Goal: Task Accomplishment & Management: Complete application form

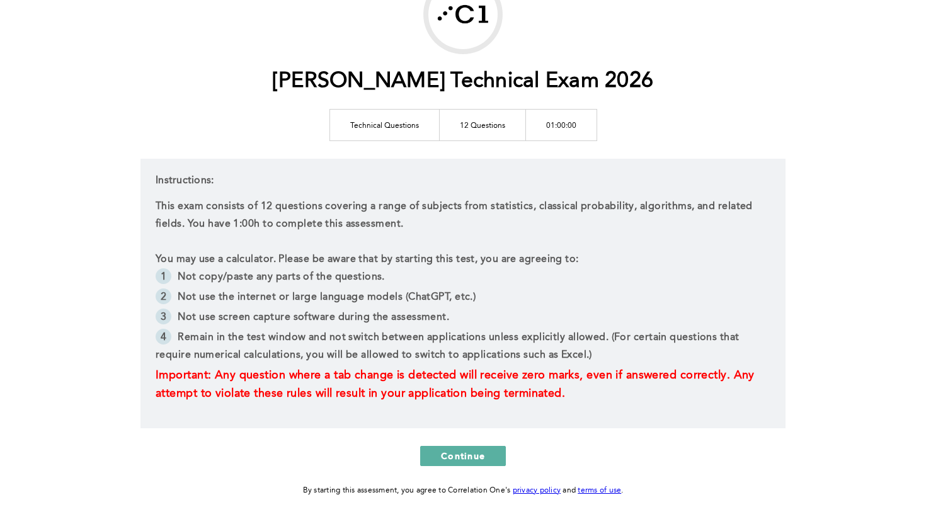
scroll to position [99, 0]
click at [484, 451] on span "Continue" at bounding box center [463, 454] width 44 height 12
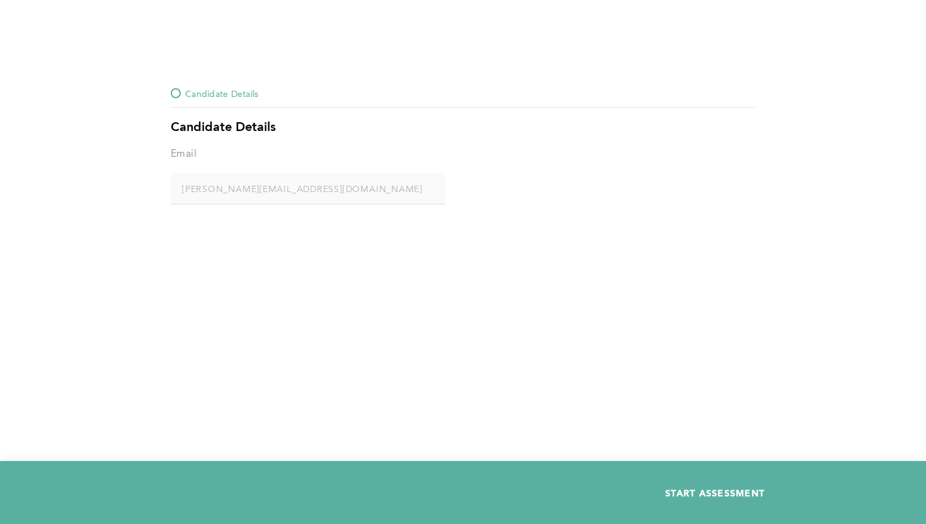
click at [688, 490] on span "START ASSESSMENT" at bounding box center [714, 493] width 99 height 12
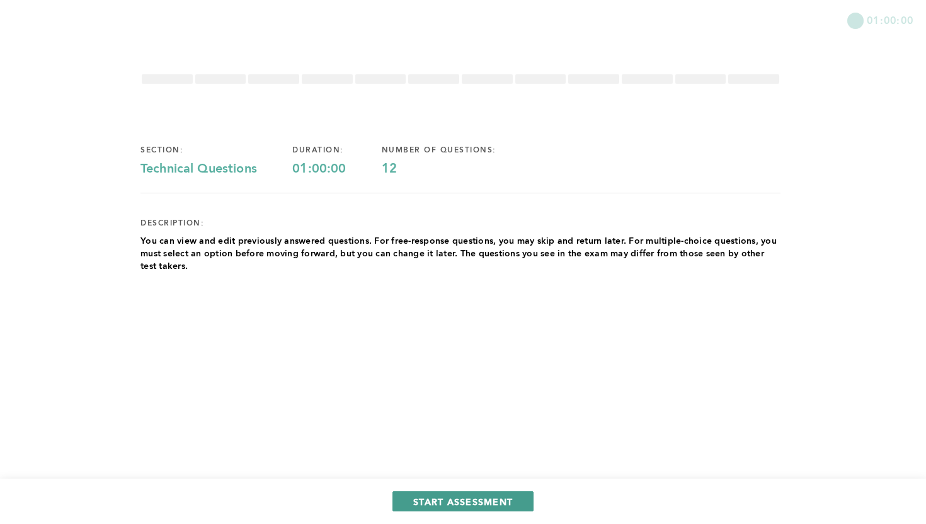
click at [506, 502] on span "START ASSESSMENT" at bounding box center [462, 501] width 99 height 12
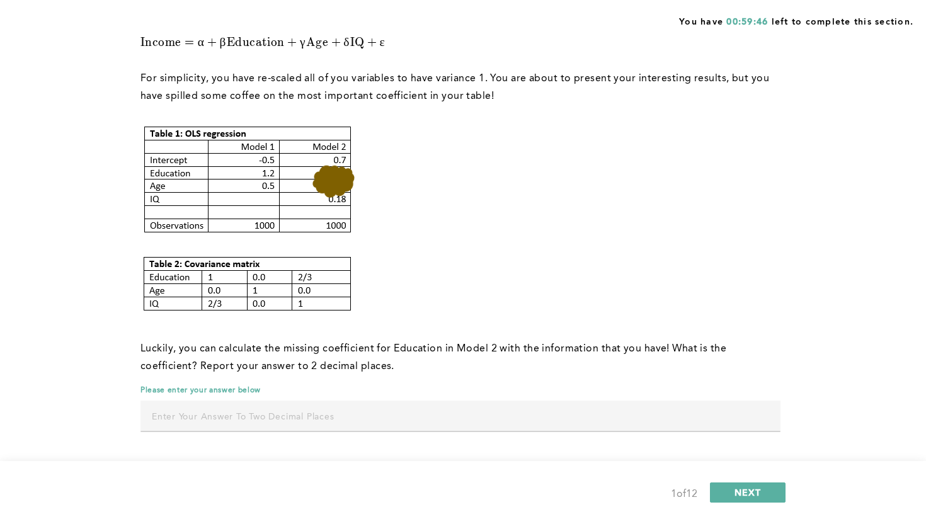
scroll to position [151, 0]
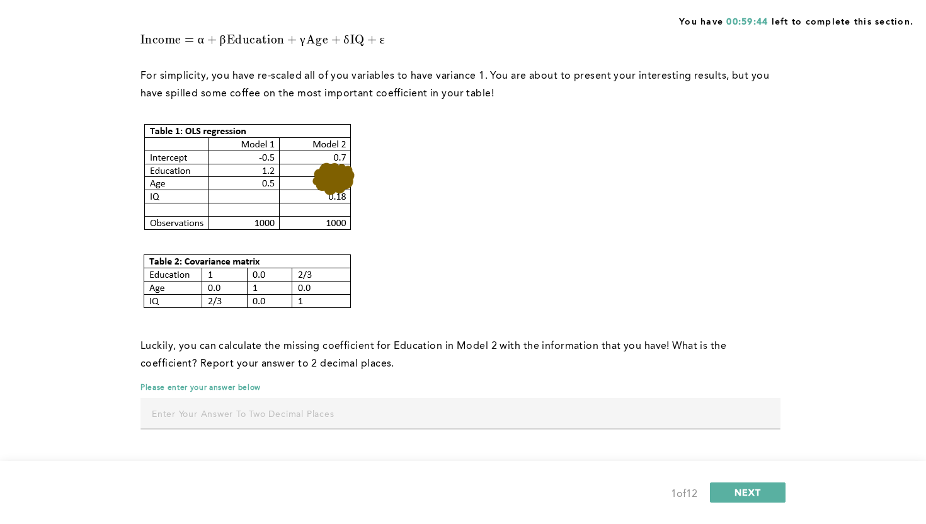
click at [268, 406] on input "text" at bounding box center [460, 413] width 640 height 30
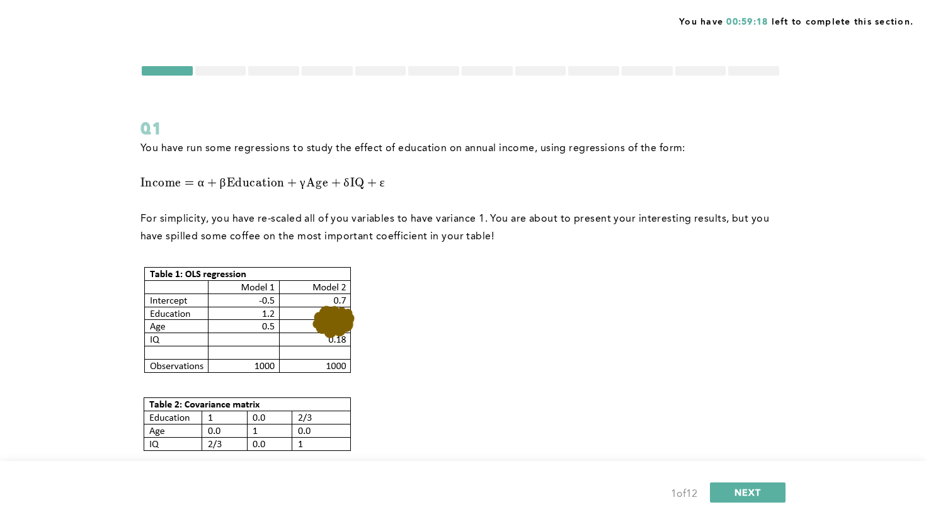
scroll to position [7, 0]
click at [232, 72] on div at bounding box center [220, 71] width 51 height 9
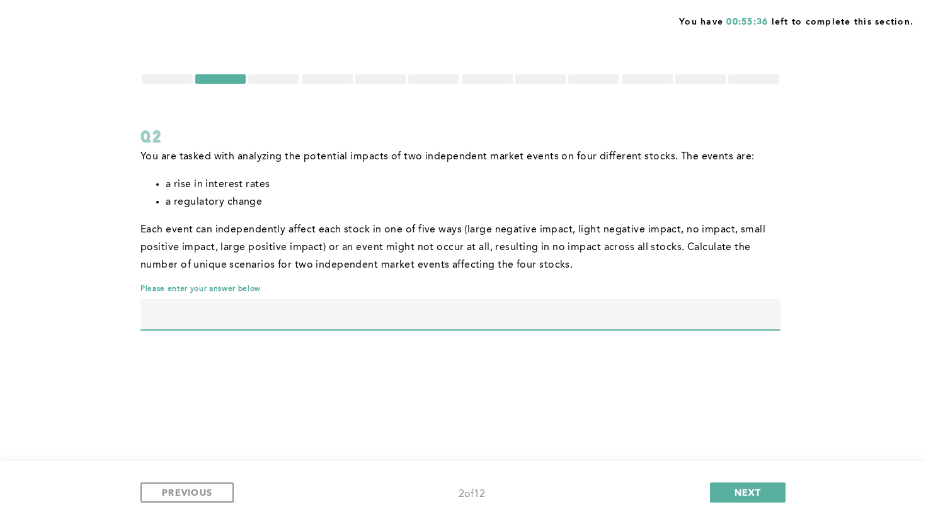
click at [189, 326] on input "text" at bounding box center [460, 314] width 640 height 30
type input "390625"
click at [276, 416] on div "You have 00:55:32 left to complete this section. Q2 You are tasked with analyzi…" at bounding box center [463, 262] width 926 height 524
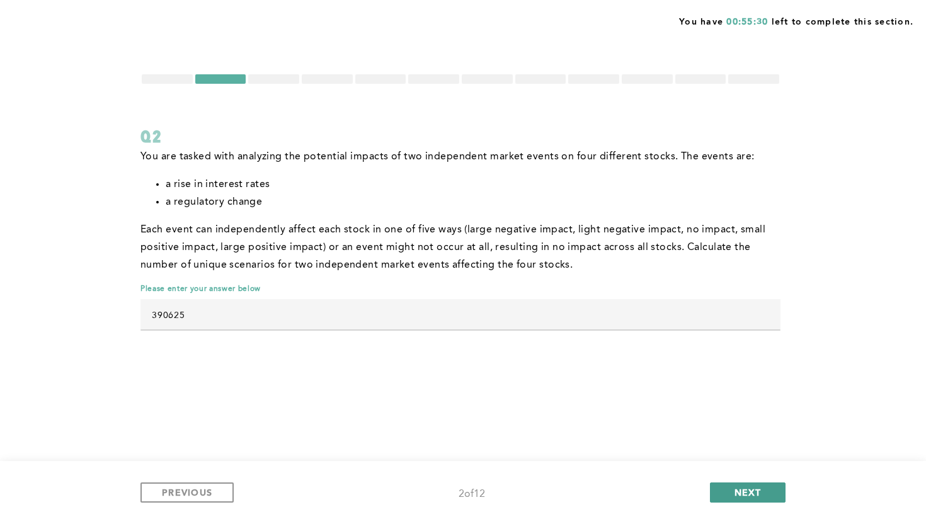
click at [723, 483] on button "NEXT" at bounding box center [748, 492] width 76 height 20
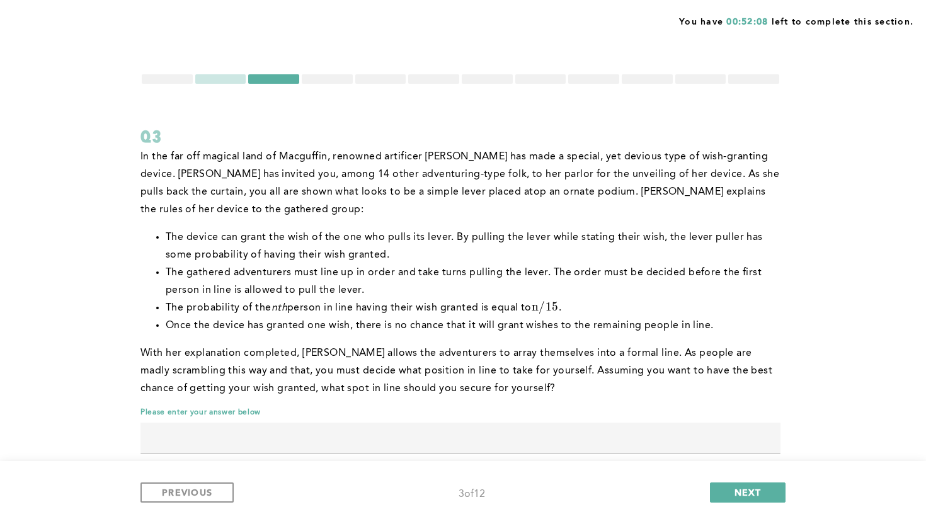
click at [273, 436] on input "text" at bounding box center [460, 437] width 640 height 30
type input "4"
click at [96, 402] on div "You have 00:52:06 left to complete this section. Q3 In the far off magical land…" at bounding box center [463, 274] width 926 height 548
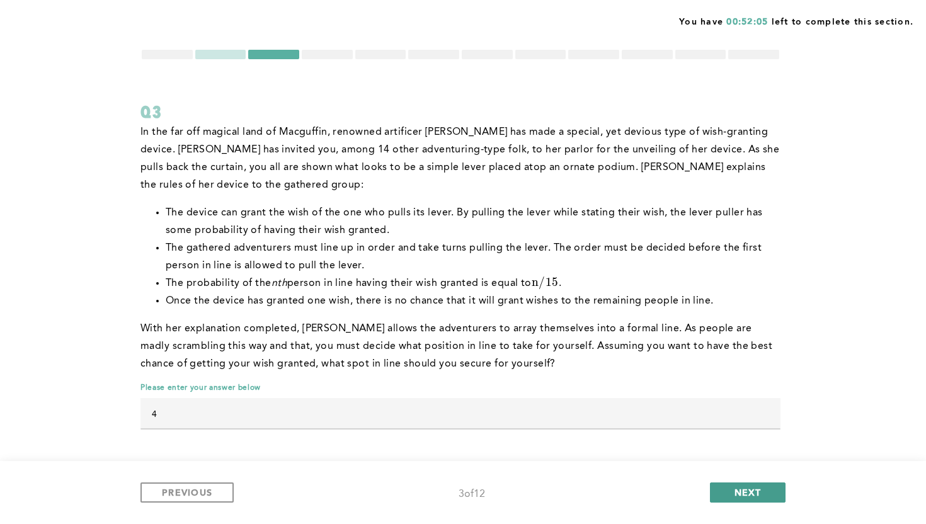
click at [764, 491] on button "NEXT" at bounding box center [748, 492] width 76 height 20
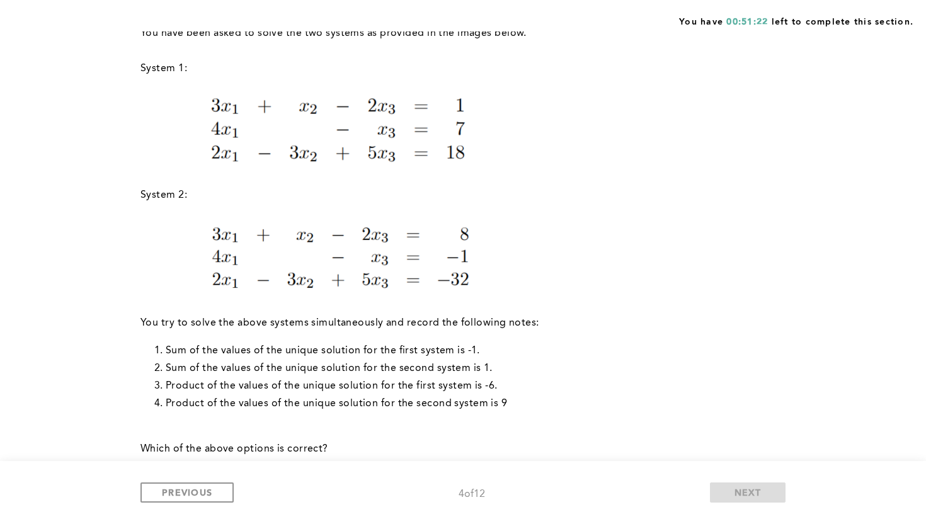
scroll to position [124, 0]
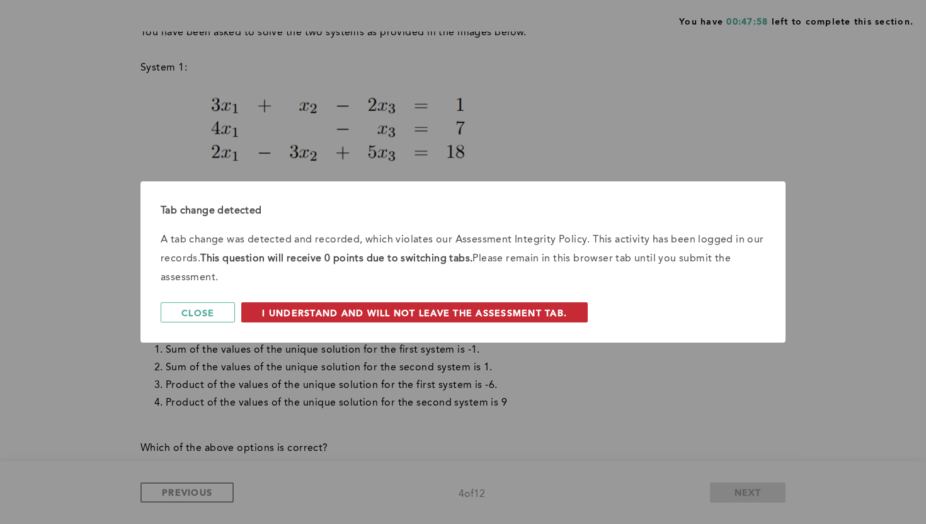
click at [528, 309] on span "I understand and will not leave the assessment tab." at bounding box center [414, 313] width 305 height 12
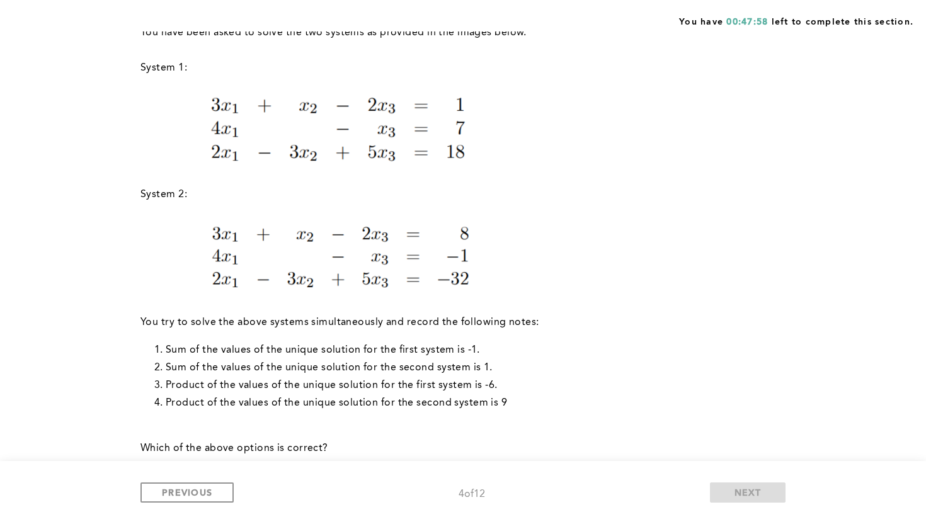
click at [533, 233] on p at bounding box center [339, 258] width 399 height 75
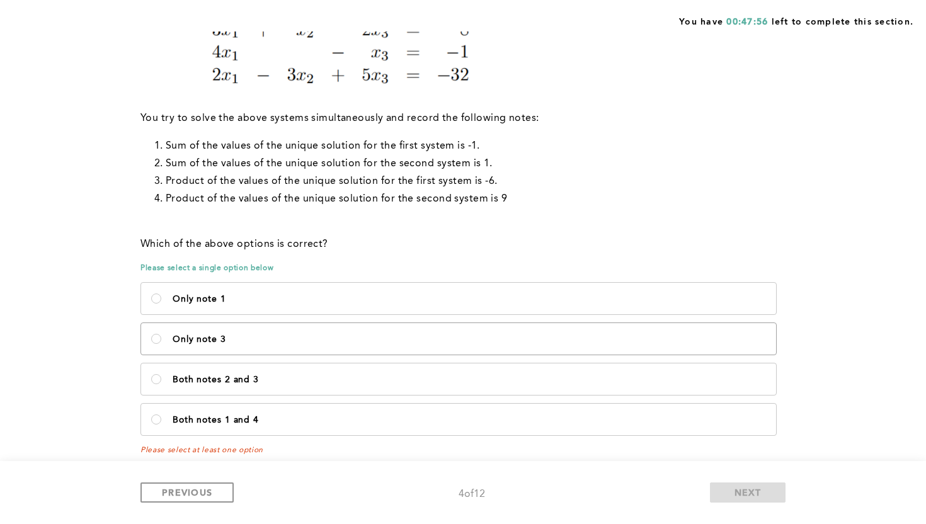
scroll to position [341, 0]
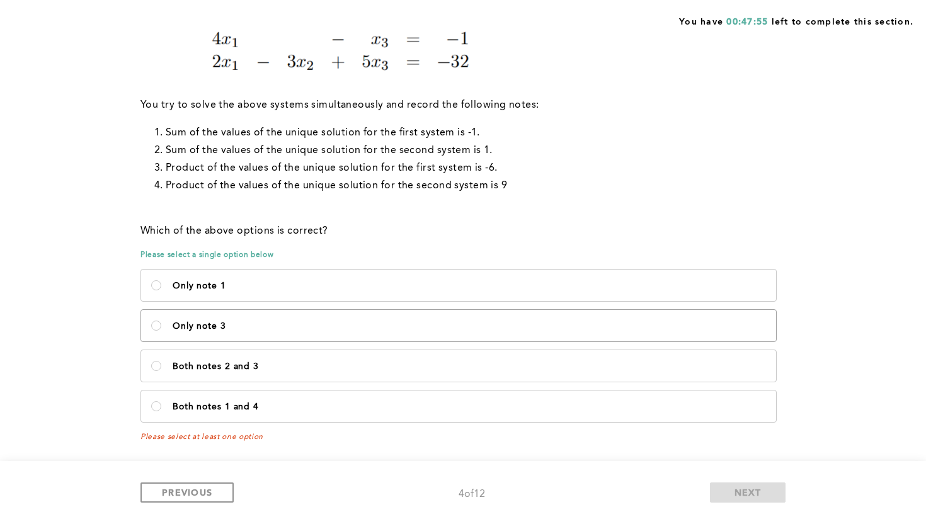
click at [306, 332] on label "Only note 3" at bounding box center [458, 325] width 635 height 31
click at [161, 331] on 3\<\/p\> "Only note 3" at bounding box center [156, 325] width 10 height 10
radio 3\<\/p\> "true"
click at [305, 292] on label "Only note 1" at bounding box center [458, 284] width 635 height 31
click at [161, 290] on 1\<\/p\> "Only note 1" at bounding box center [156, 285] width 10 height 10
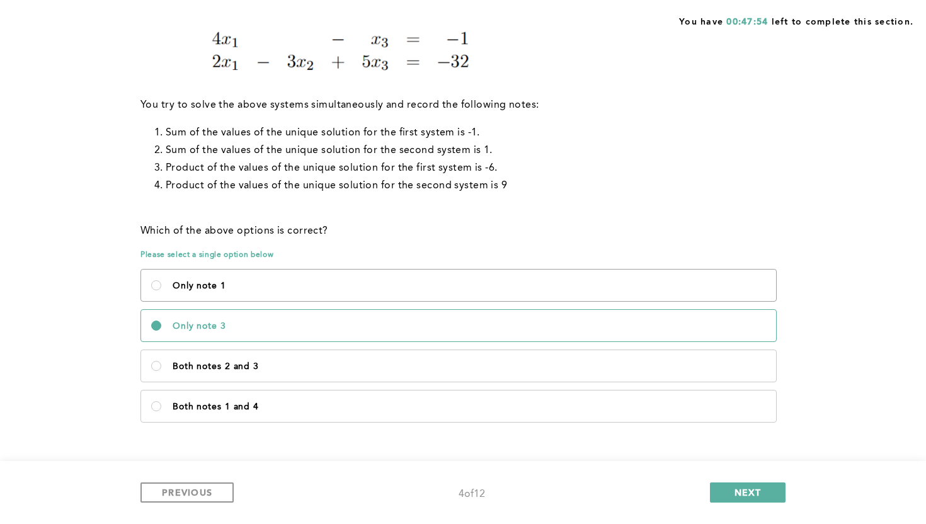
radio 1\<\/p\> "true"
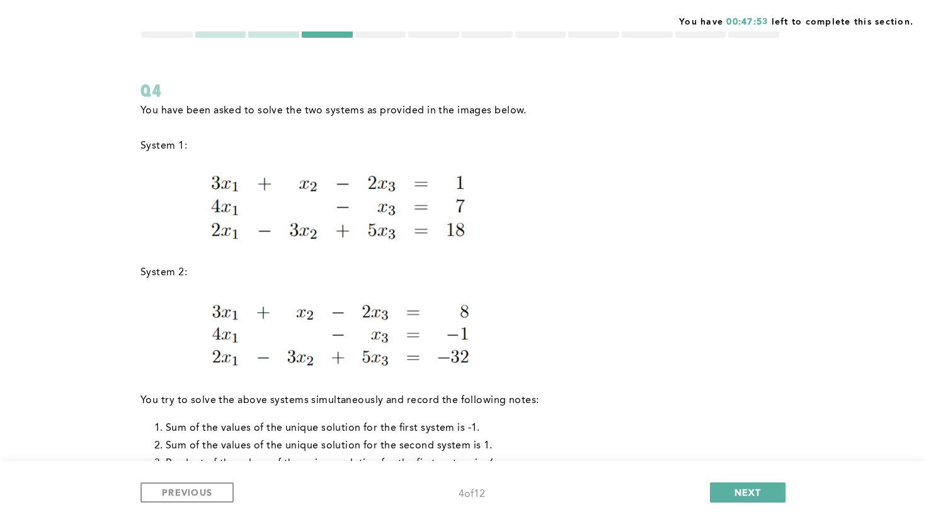
scroll to position [0, 0]
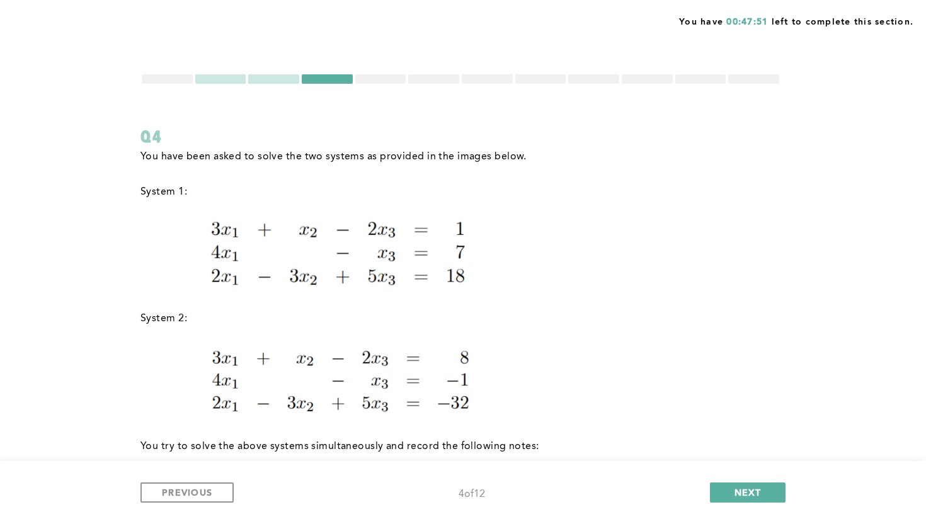
click at [371, 79] on div at bounding box center [380, 78] width 51 height 9
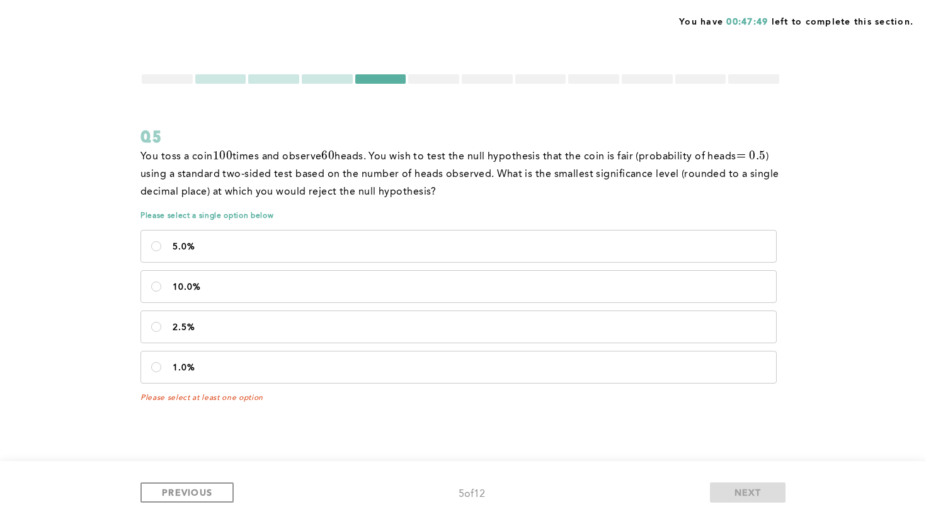
click at [336, 78] on div at bounding box center [327, 78] width 51 height 9
click at [343, 78] on div at bounding box center [327, 78] width 51 height 9
click at [322, 81] on div at bounding box center [327, 78] width 51 height 9
click at [207, 497] on span "PREVIOUS" at bounding box center [187, 492] width 50 height 12
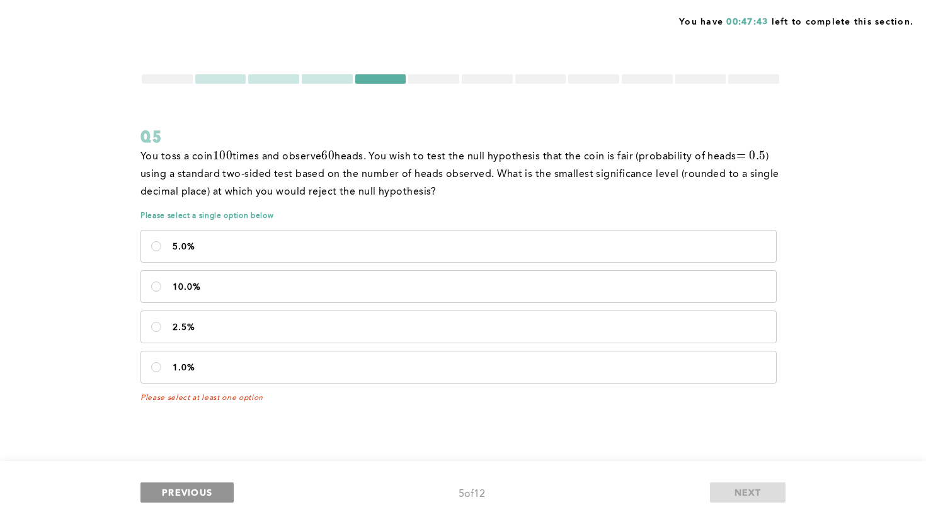
click at [207, 497] on span "PREVIOUS" at bounding box center [187, 492] width 50 height 12
click at [172, 85] on form "Q5 You toss a coin 100 100 1 0 0 times and observe 60 60 6 0 heads. You wish to…" at bounding box center [460, 237] width 640 height 329
click at [172, 81] on div at bounding box center [167, 78] width 51 height 9
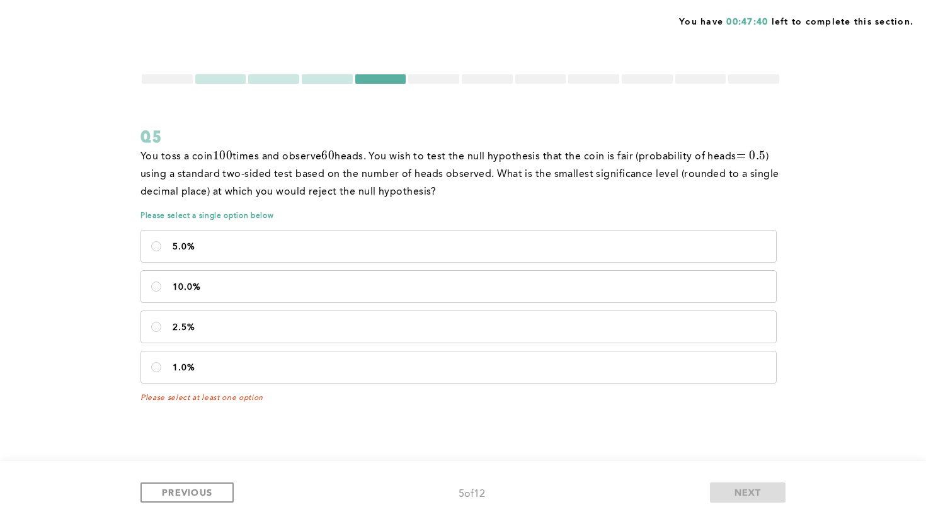
click at [172, 81] on div at bounding box center [167, 78] width 51 height 9
click at [394, 81] on div at bounding box center [380, 78] width 51 height 9
click at [488, 245] on p "5.0%" at bounding box center [469, 247] width 593 height 10
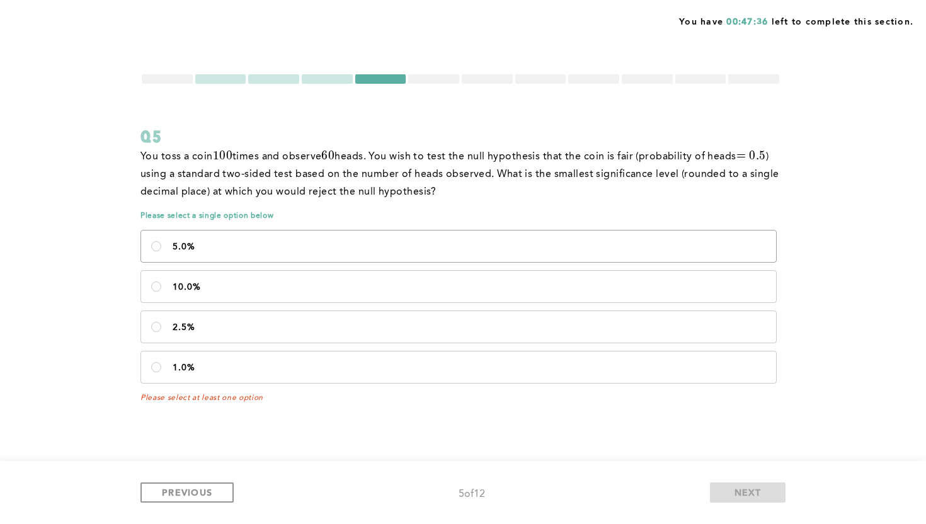
click at [161, 245] on input "5.0%" at bounding box center [156, 246] width 10 height 10
radio input "true"
click at [326, 82] on div at bounding box center [327, 78] width 51 height 9
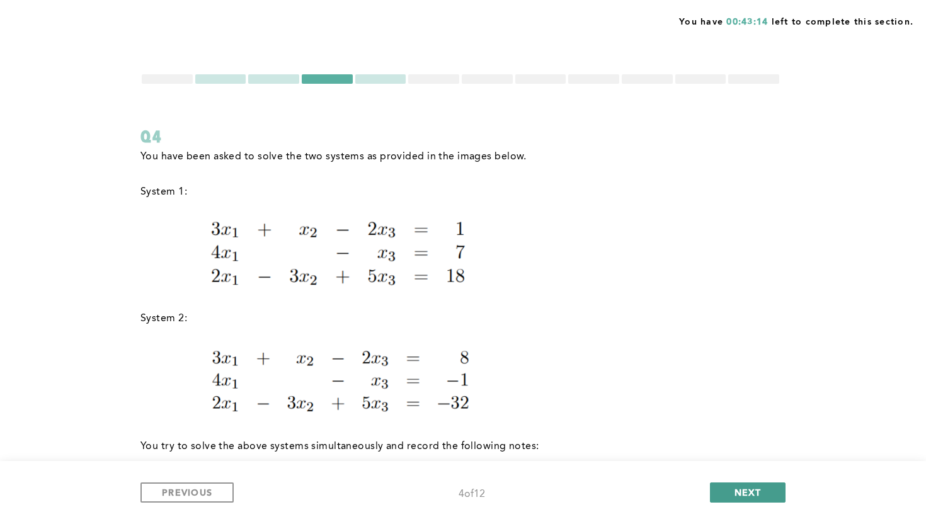
click at [723, 488] on button "NEXT" at bounding box center [748, 492] width 76 height 20
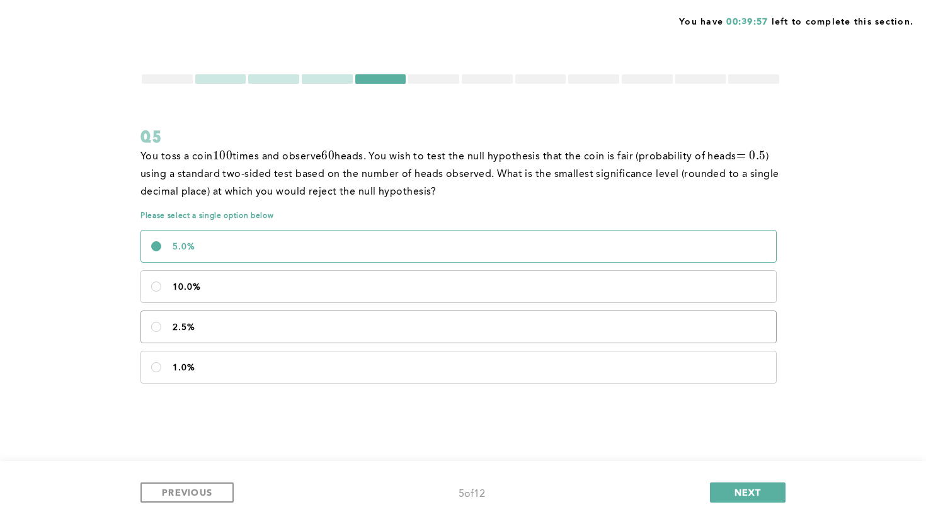
click at [261, 322] on p "2.5%" at bounding box center [469, 327] width 593 height 10
click at [161, 322] on input "2.5%" at bounding box center [156, 327] width 10 height 10
radio input "true"
click at [740, 490] on span "NEXT" at bounding box center [747, 492] width 27 height 12
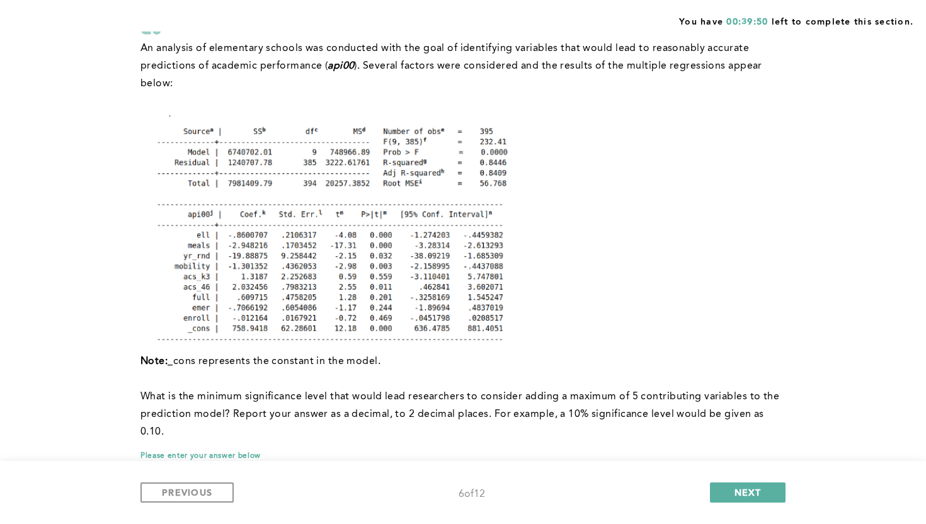
scroll to position [110, 0]
click at [433, 101] on p at bounding box center [460, 100] width 640 height 18
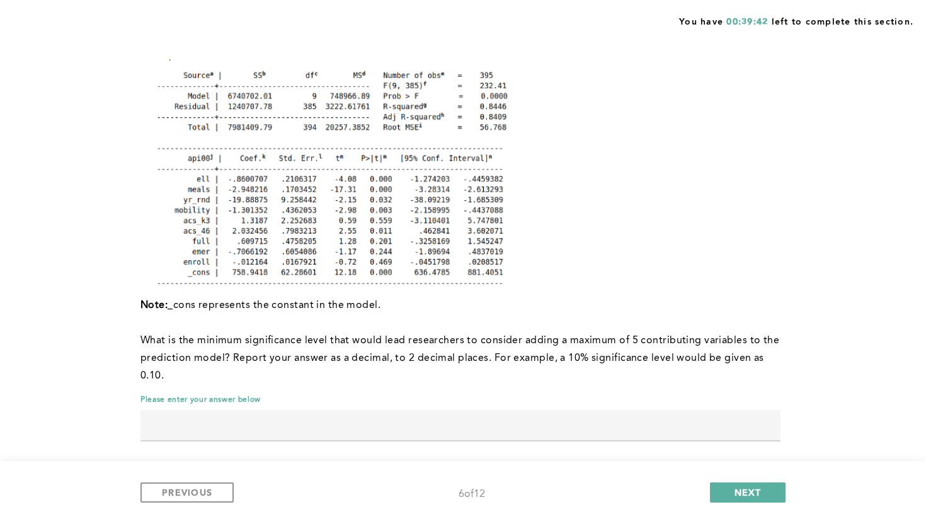
scroll to position [163, 0]
click at [746, 485] on button "NEXT" at bounding box center [748, 492] width 76 height 20
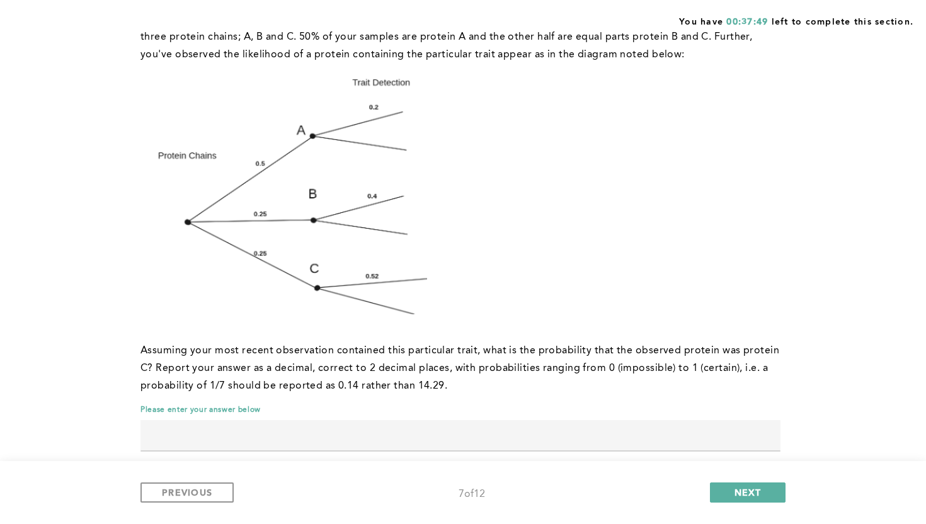
scroll to position [159, 0]
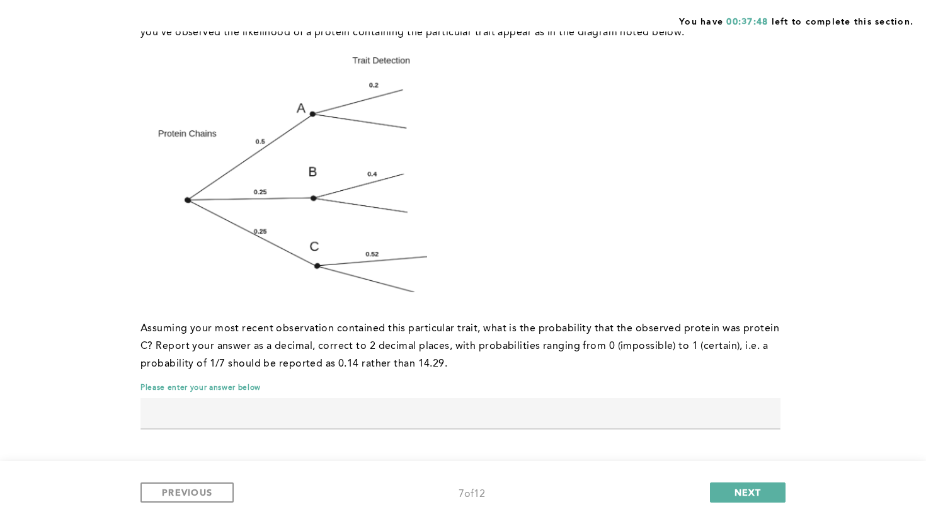
click at [260, 419] on input "text" at bounding box center [460, 413] width 640 height 30
type input "0.39"
click at [91, 407] on div "You have 00:37:46 left to complete this section. Q7 You are a researcher in a l…" at bounding box center [463, 182] width 926 height 683
click at [734, 492] on span "NEXT" at bounding box center [747, 492] width 27 height 12
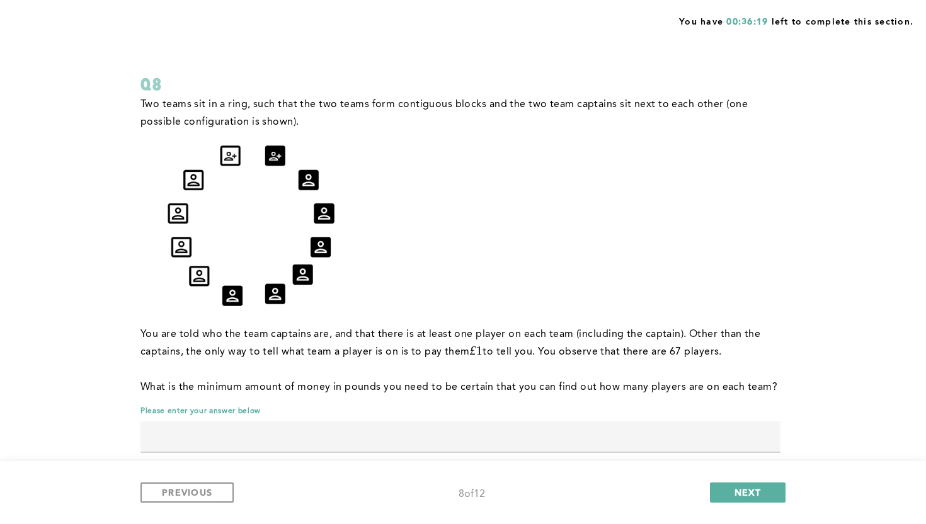
scroll to position [75, 0]
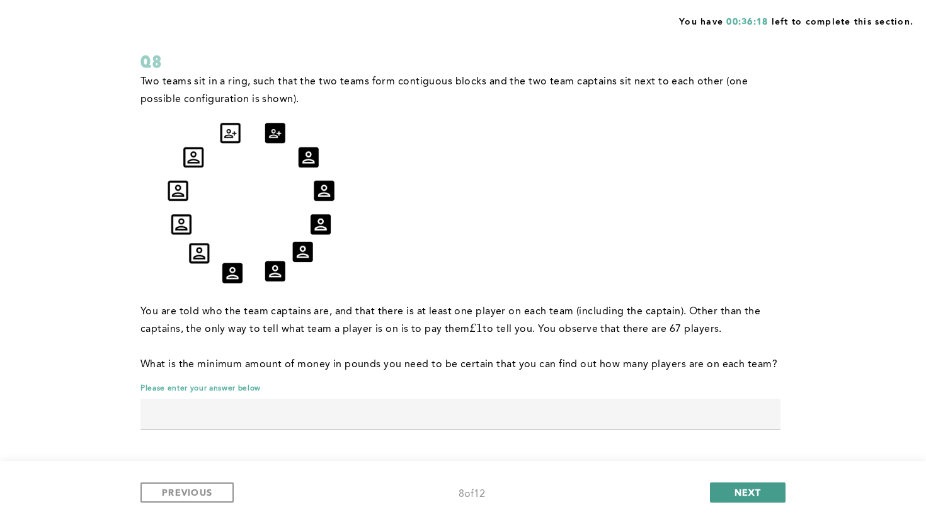
click at [730, 499] on button "NEXT" at bounding box center [748, 492] width 76 height 20
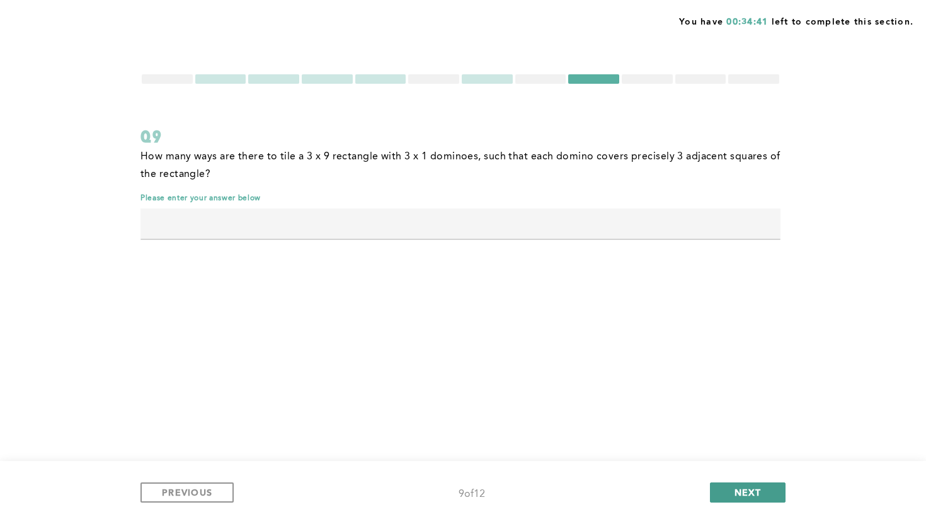
click at [727, 499] on button "NEXT" at bounding box center [748, 492] width 76 height 20
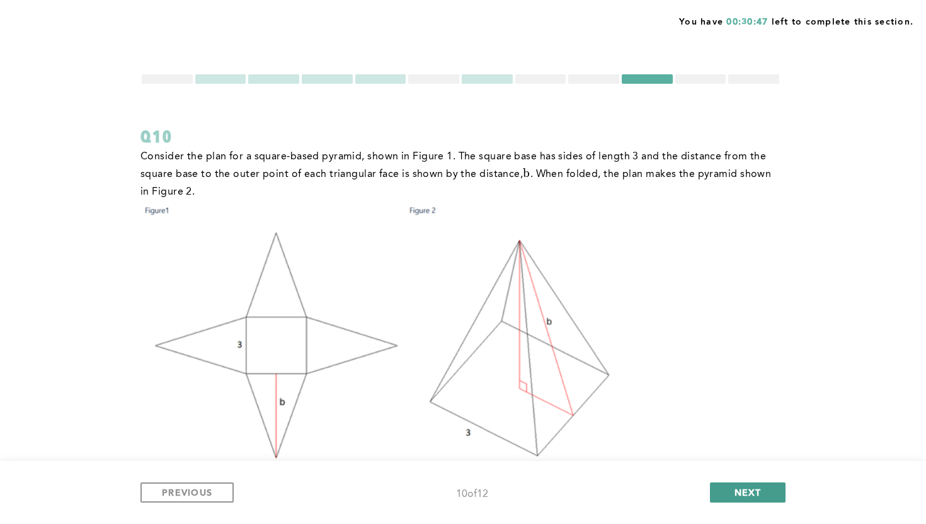
click at [747, 492] on span "NEXT" at bounding box center [747, 492] width 27 height 12
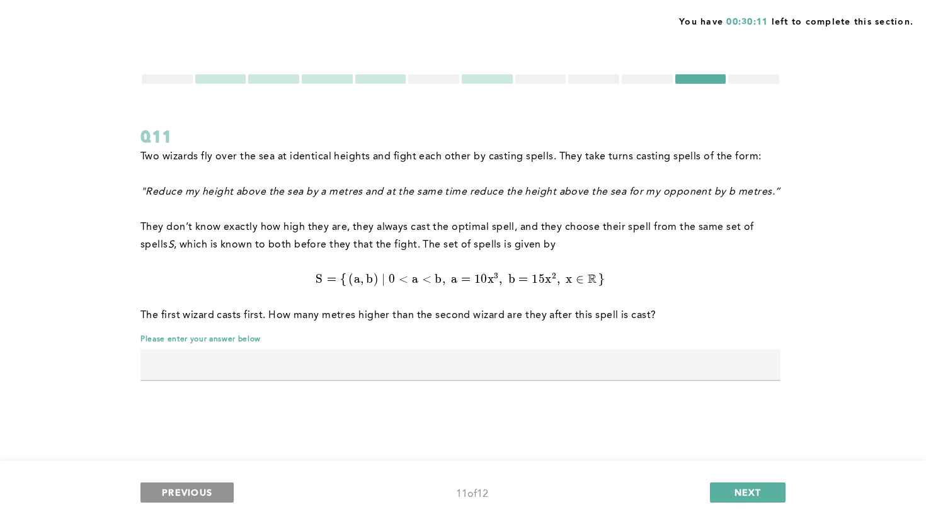
click at [156, 495] on button "PREVIOUS" at bounding box center [186, 492] width 93 height 20
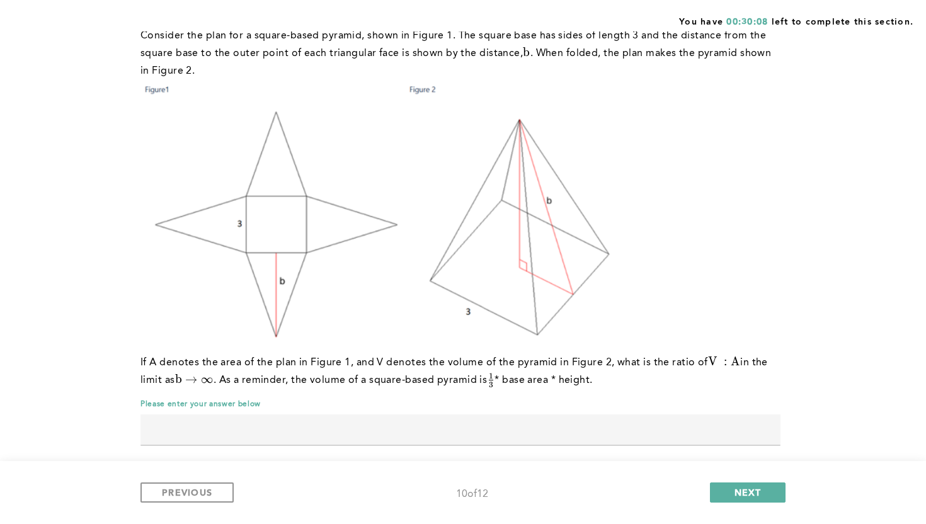
scroll to position [122, 0]
click at [276, 428] on input "text" at bounding box center [460, 428] width 640 height 30
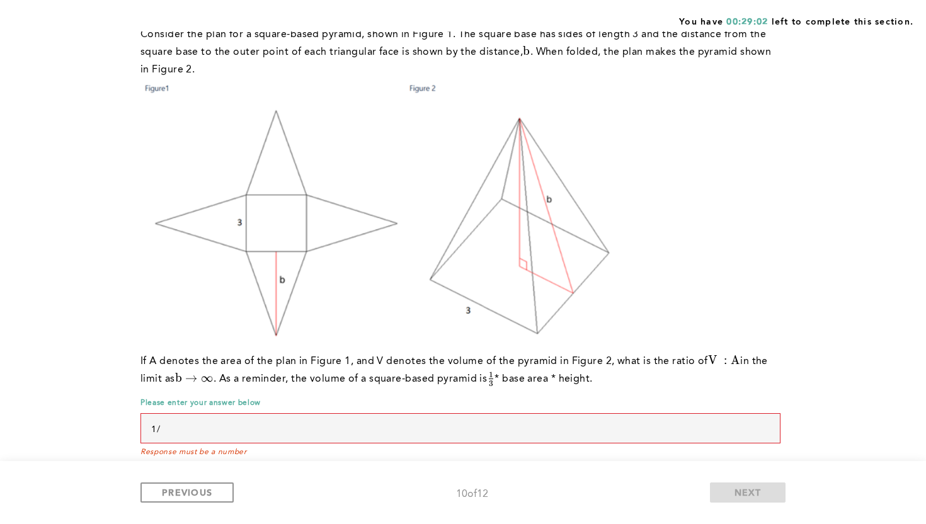
type input "1"
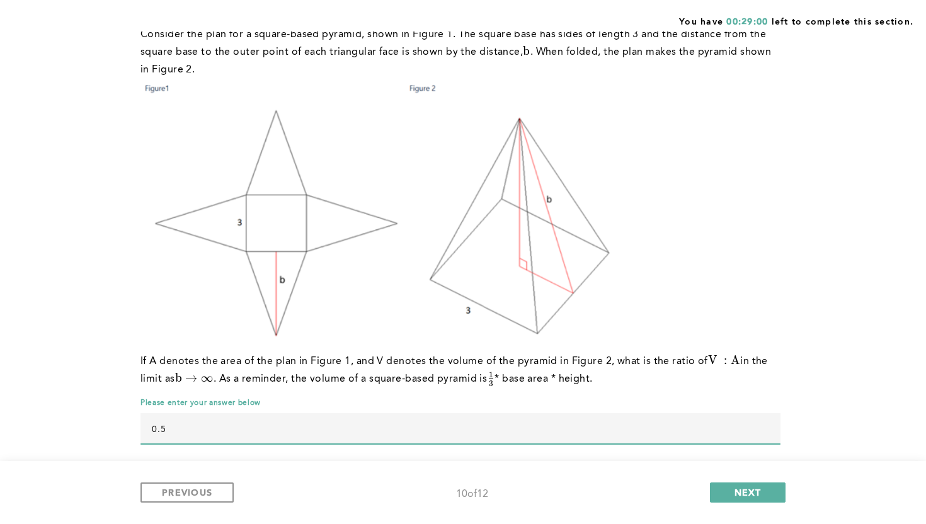
type input "0.5"
click at [38, 421] on div "You have 00:29:00 left to complete this section. Q10 Consider the plan for a sq…" at bounding box center [463, 208] width 926 height 661
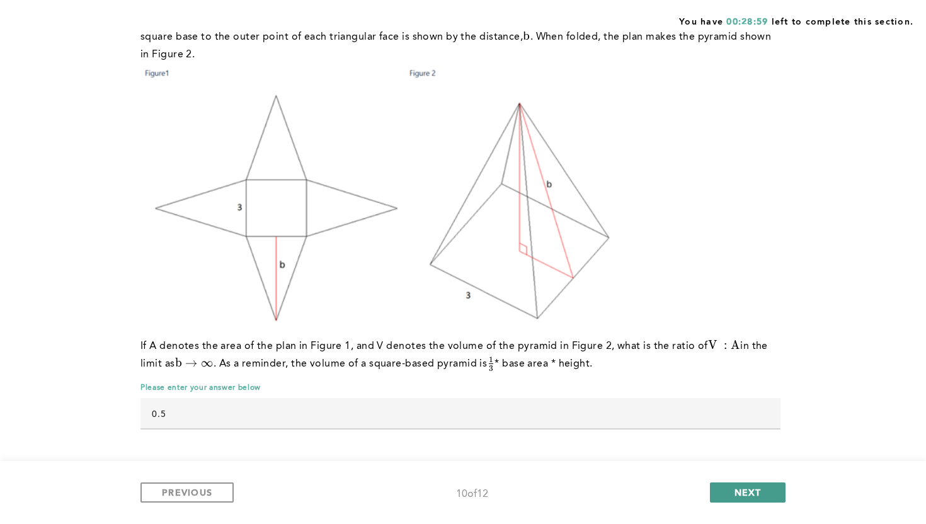
click at [727, 489] on button "NEXT" at bounding box center [748, 492] width 76 height 20
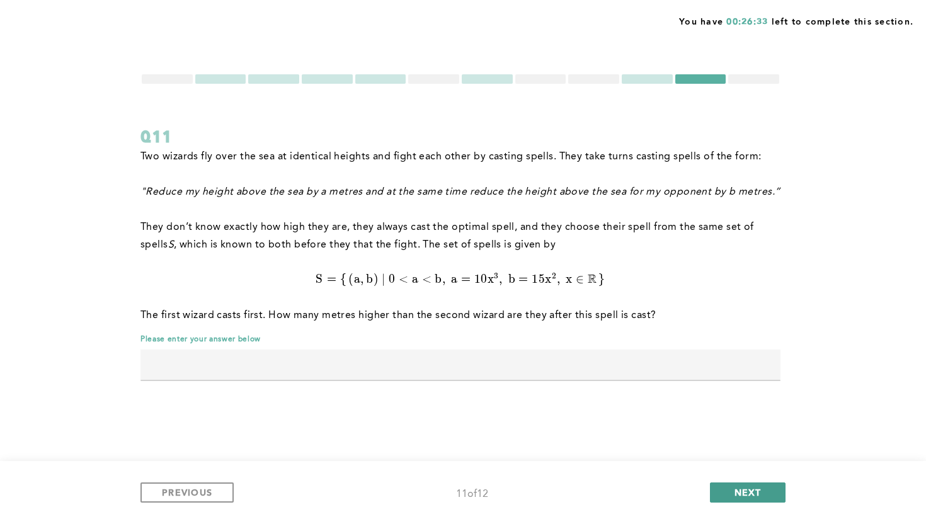
click at [750, 485] on button "NEXT" at bounding box center [748, 492] width 76 height 20
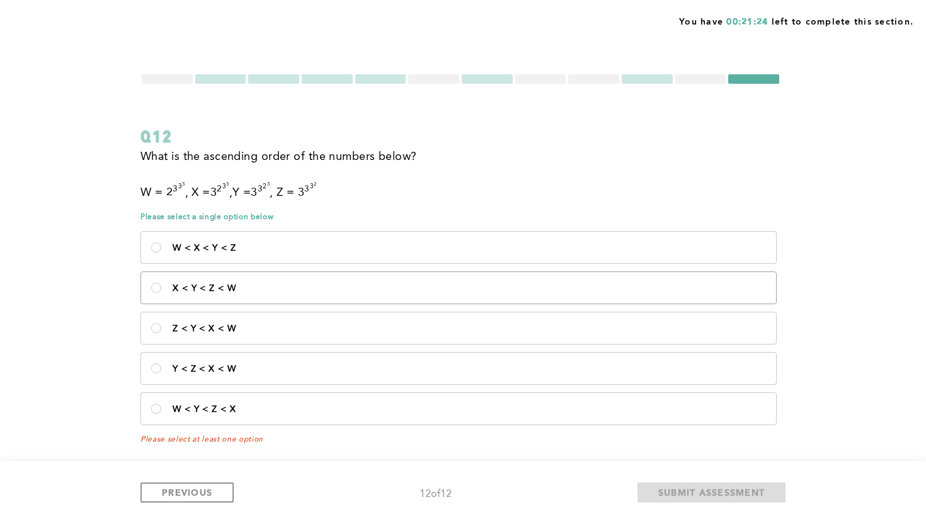
click at [218, 283] on p "X < Y < Z < W" at bounding box center [469, 288] width 593 height 10
click at [161, 283] on W\<\/p\> "X < Y < Z < W" at bounding box center [156, 288] width 10 height 10
radio W\<\/p\> "true"
click at [191, 373] on label "Y < Z < X < W" at bounding box center [458, 368] width 635 height 31
click at [161, 373] on W\<\/p\> "Y < Z < X < W" at bounding box center [156, 368] width 10 height 10
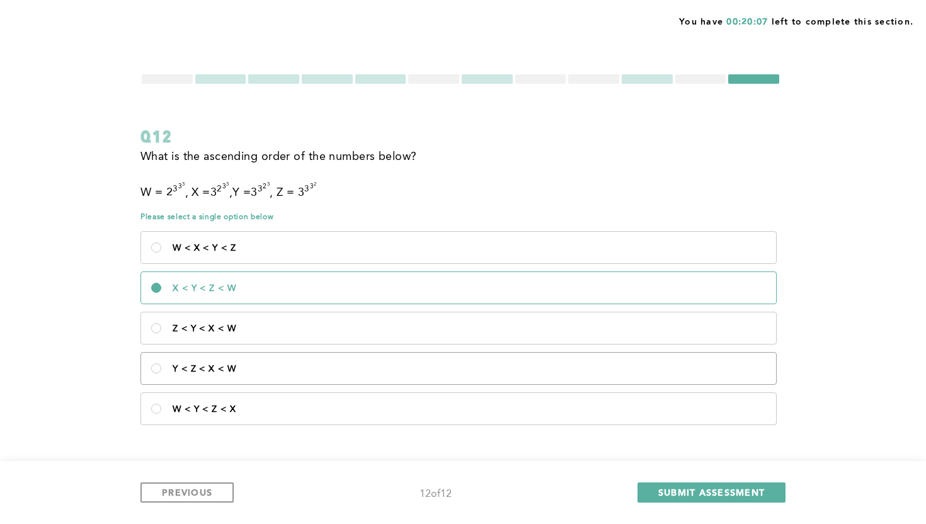
radio W\<\/p\> "true"
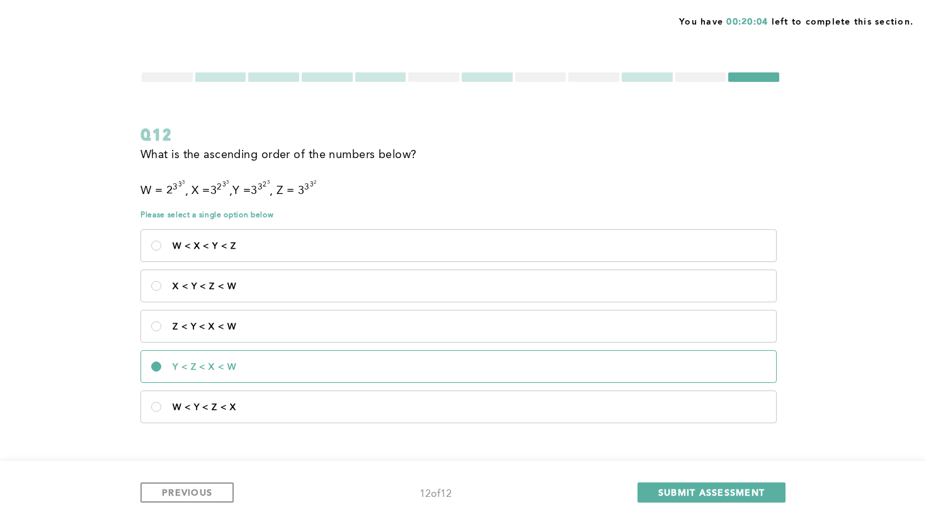
click at [172, 82] on div at bounding box center [460, 77] width 640 height 12
click at [174, 77] on div at bounding box center [167, 76] width 51 height 9
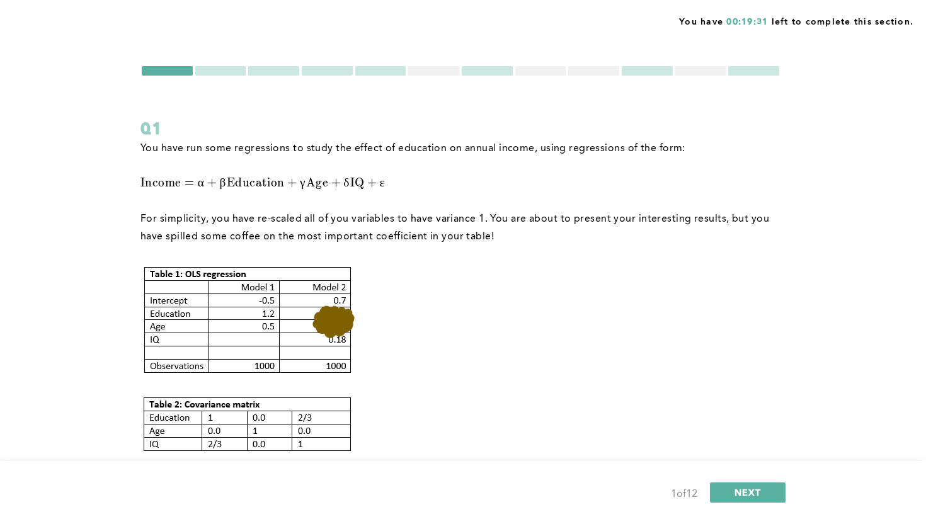
scroll to position [0, 0]
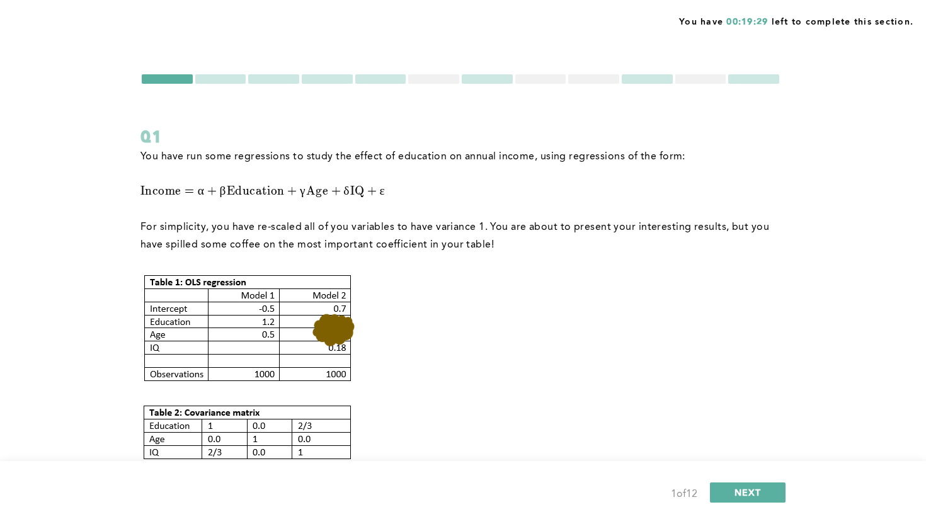
click at [279, 81] on div at bounding box center [273, 78] width 51 height 9
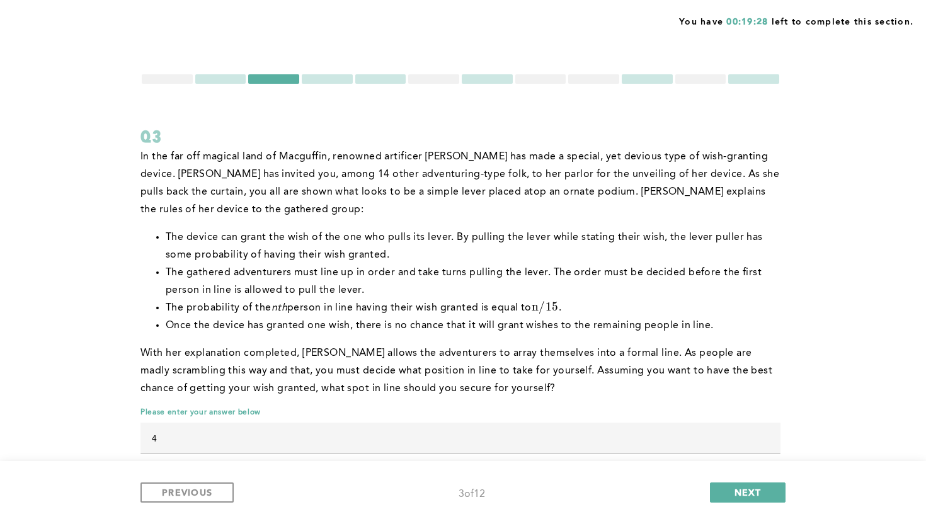
scroll to position [25, 0]
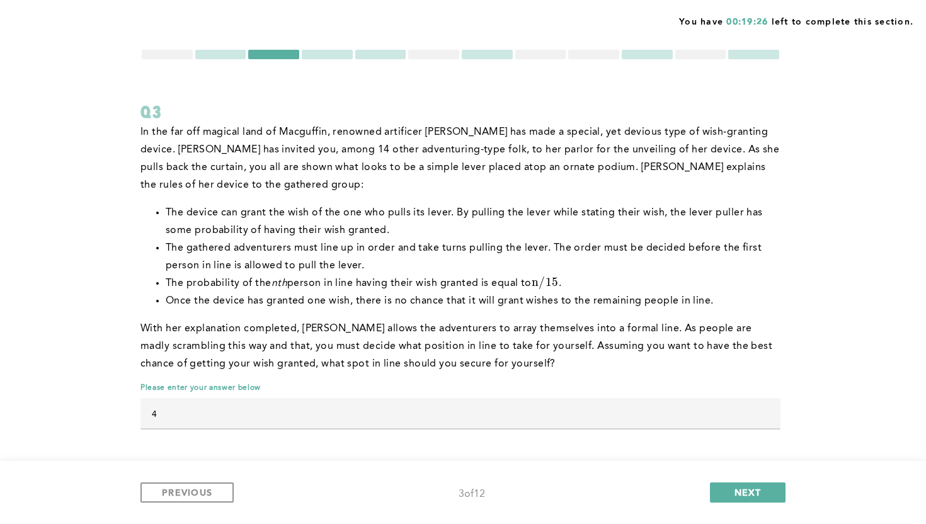
click at [219, 58] on div at bounding box center [220, 54] width 51 height 9
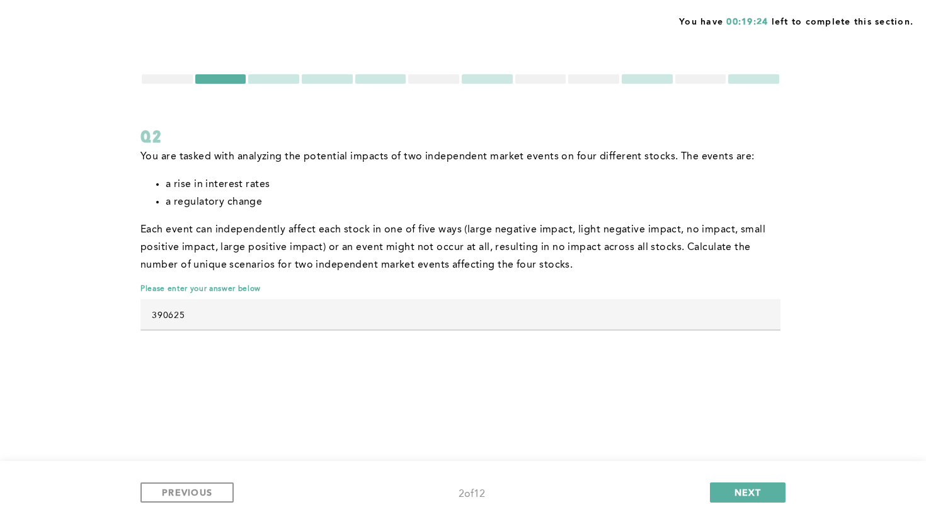
click at [325, 79] on div at bounding box center [327, 78] width 51 height 9
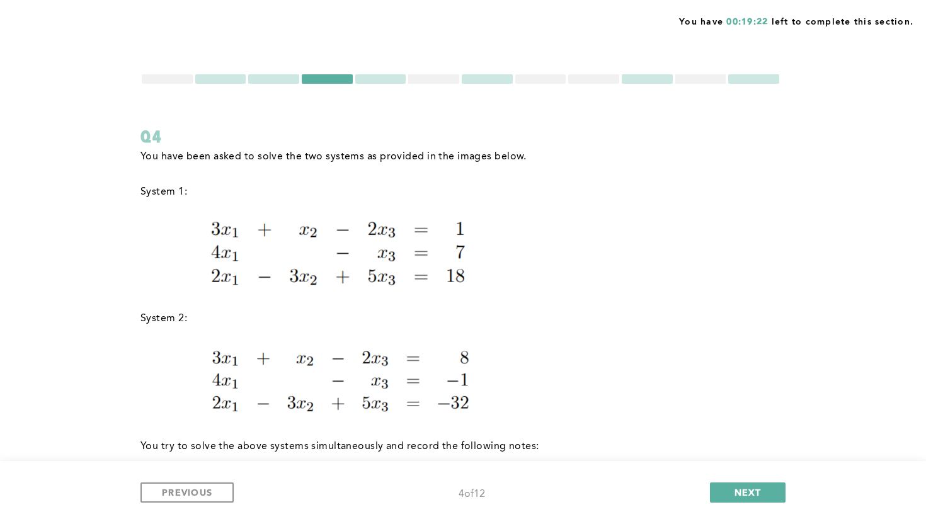
click at [384, 79] on div at bounding box center [380, 78] width 51 height 9
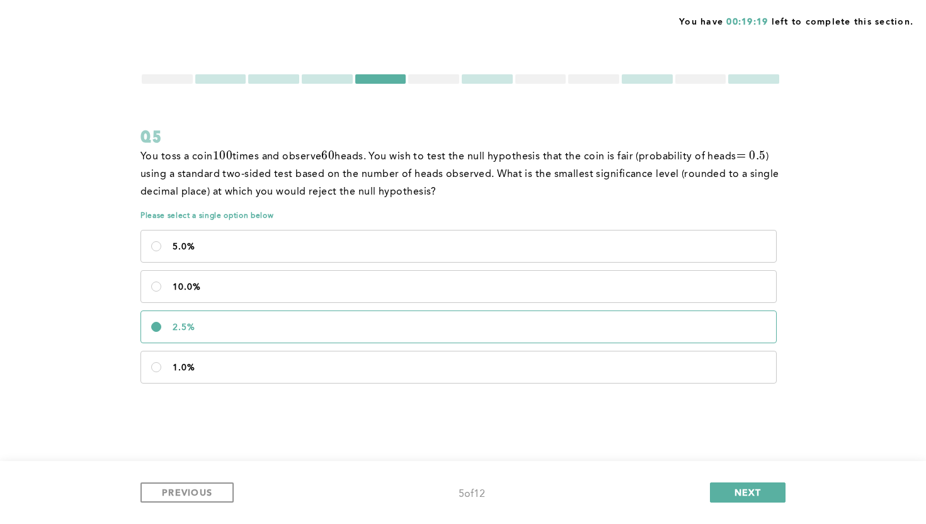
click at [431, 81] on div at bounding box center [433, 78] width 51 height 9
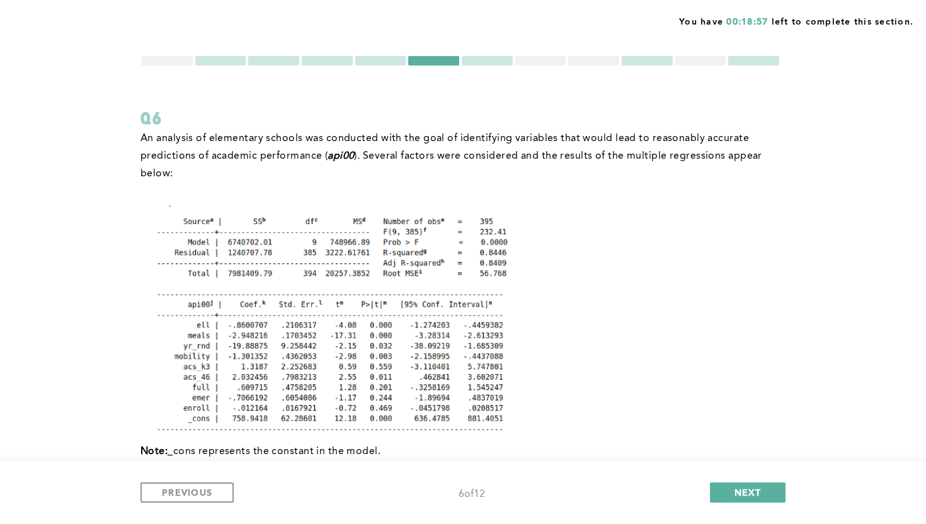
scroll to position [4, 0]
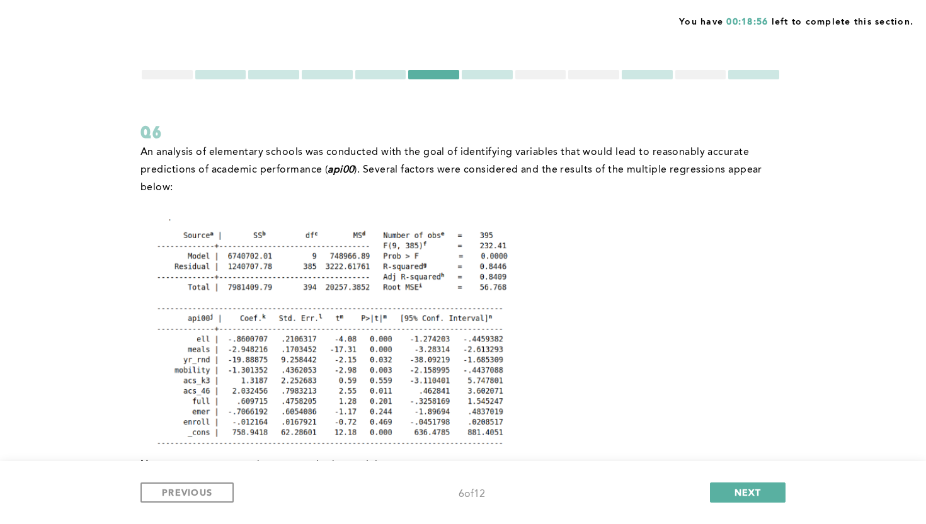
click at [549, 74] on div at bounding box center [540, 74] width 51 height 9
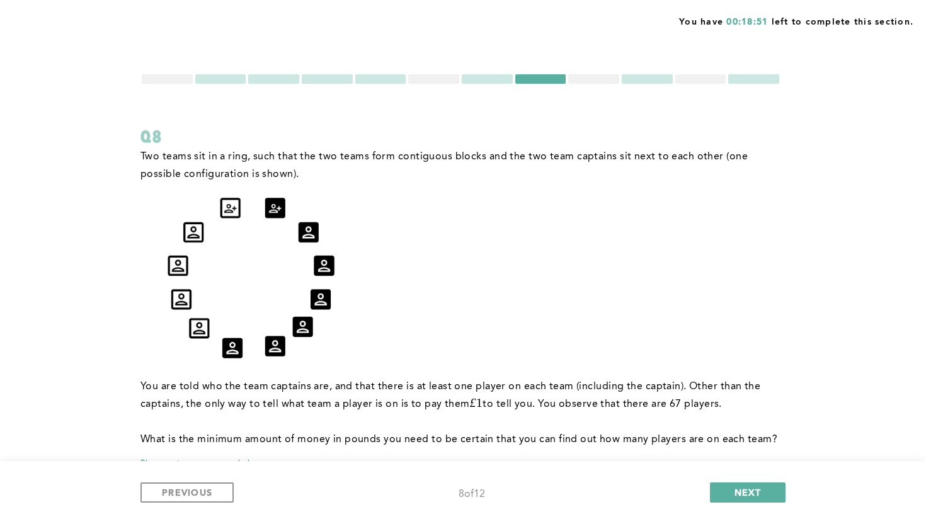
click at [171, 79] on div at bounding box center [167, 78] width 51 height 9
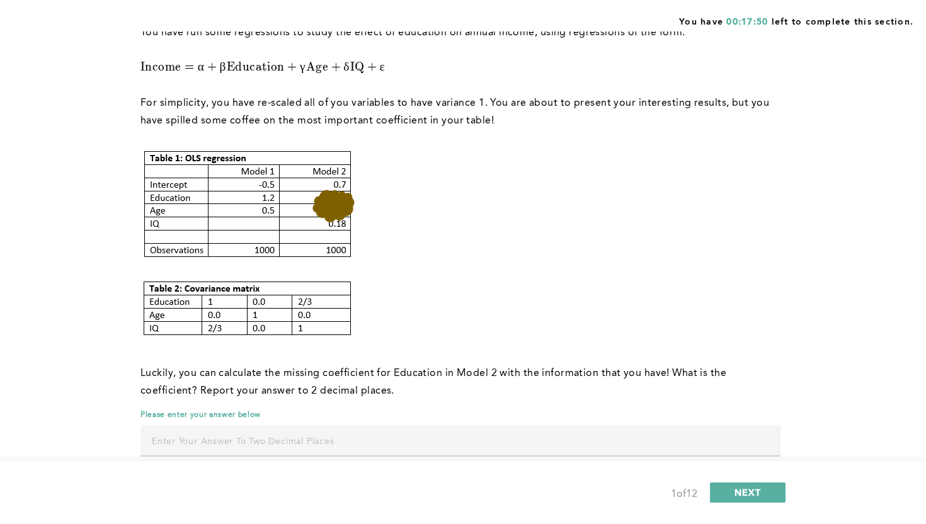
scroll to position [151, 0]
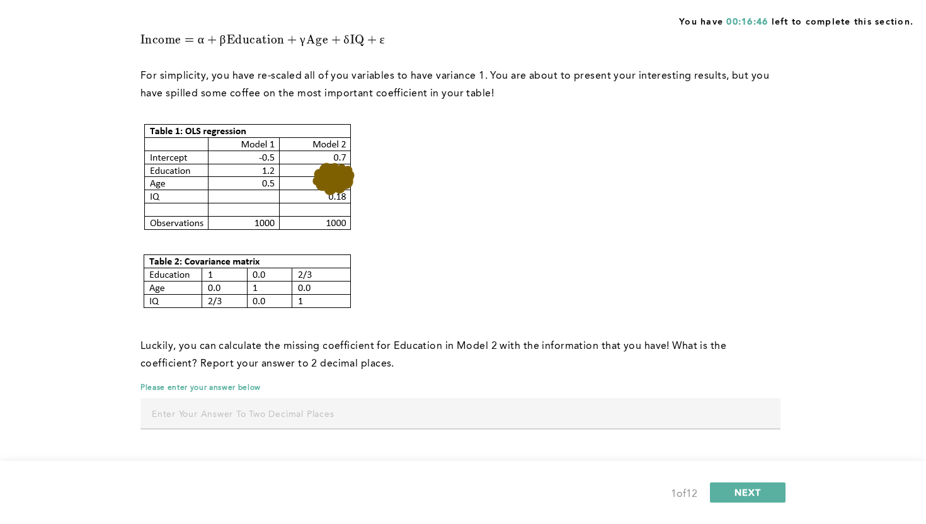
click at [200, 415] on input "text" at bounding box center [460, 413] width 640 height 30
type input "1.08"
click at [71, 369] on div "You have 00:16:42 left to complete this section. Q1 You have run some regressio…" at bounding box center [463, 186] width 926 height 675
click at [751, 483] on button "NEXT" at bounding box center [748, 492] width 76 height 20
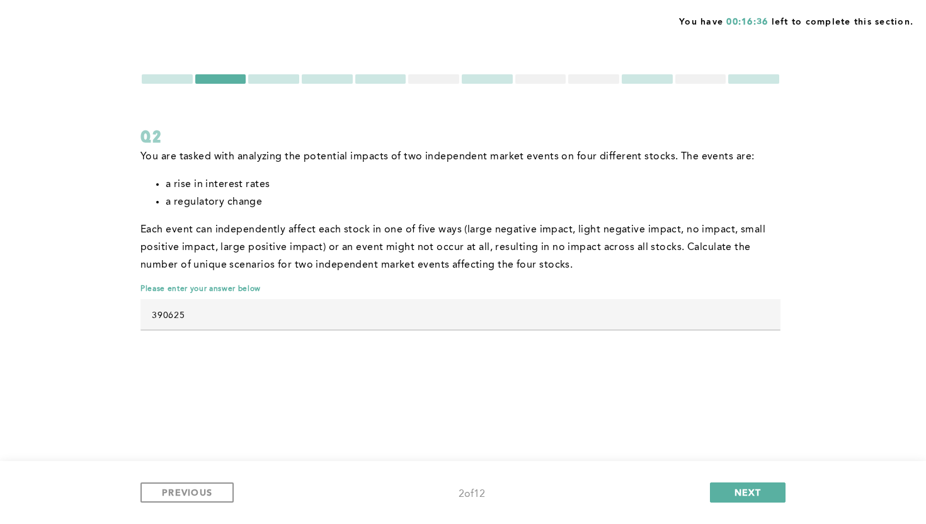
click at [539, 77] on div at bounding box center [540, 78] width 51 height 9
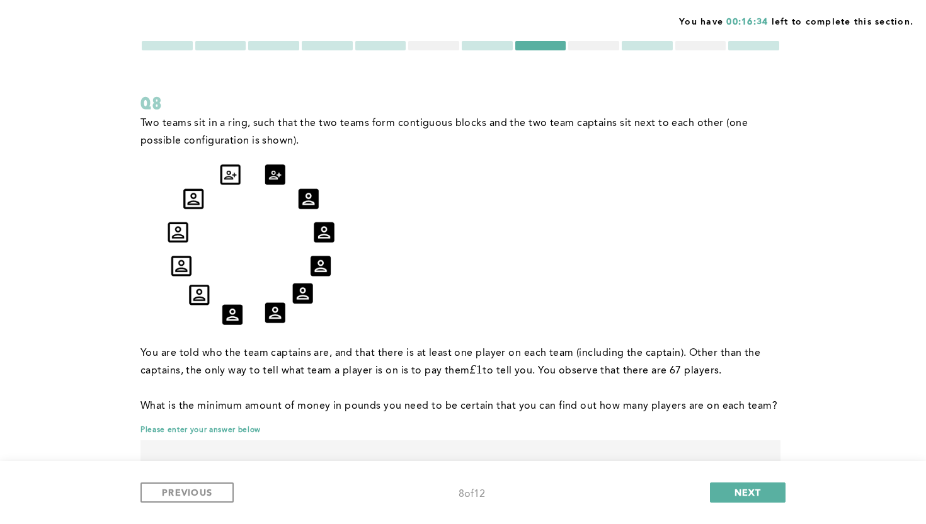
scroll to position [37, 0]
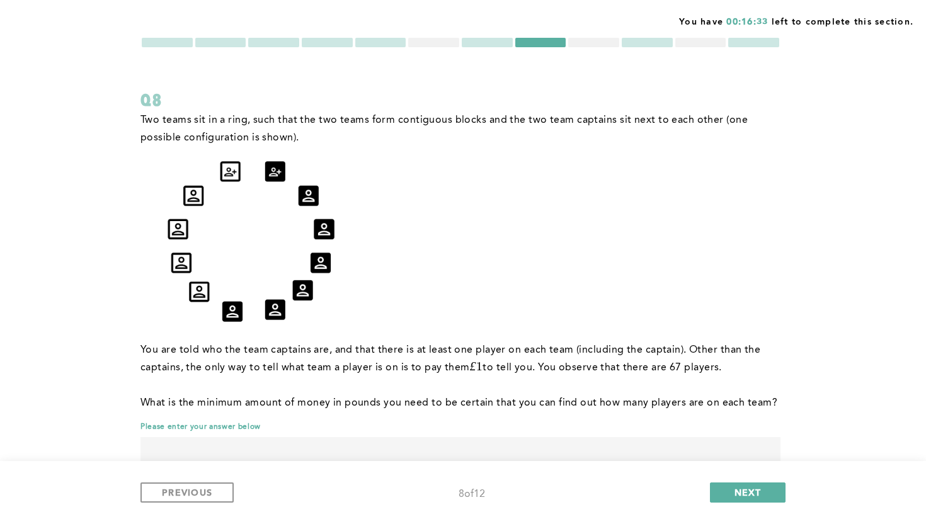
click at [600, 43] on div at bounding box center [593, 42] width 51 height 9
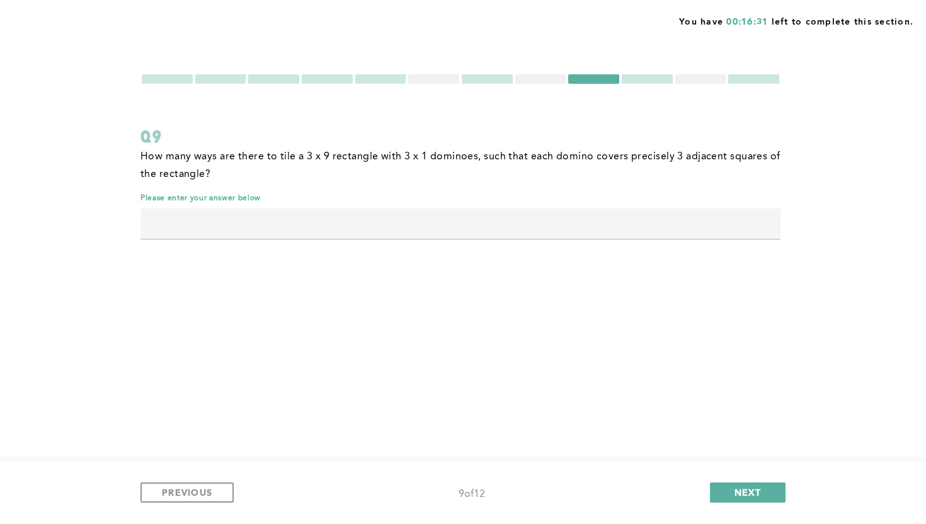
click at [685, 72] on div "You have 00:16:31 left to complete this section. Q9 How many ways are there to …" at bounding box center [463, 262] width 926 height 524
click at [688, 82] on div at bounding box center [700, 78] width 51 height 9
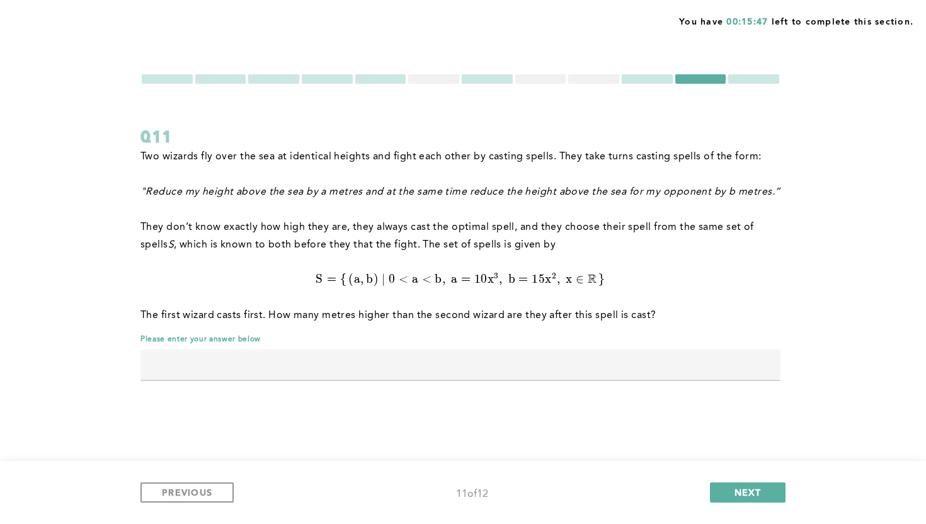
click at [542, 80] on div at bounding box center [540, 78] width 51 height 9
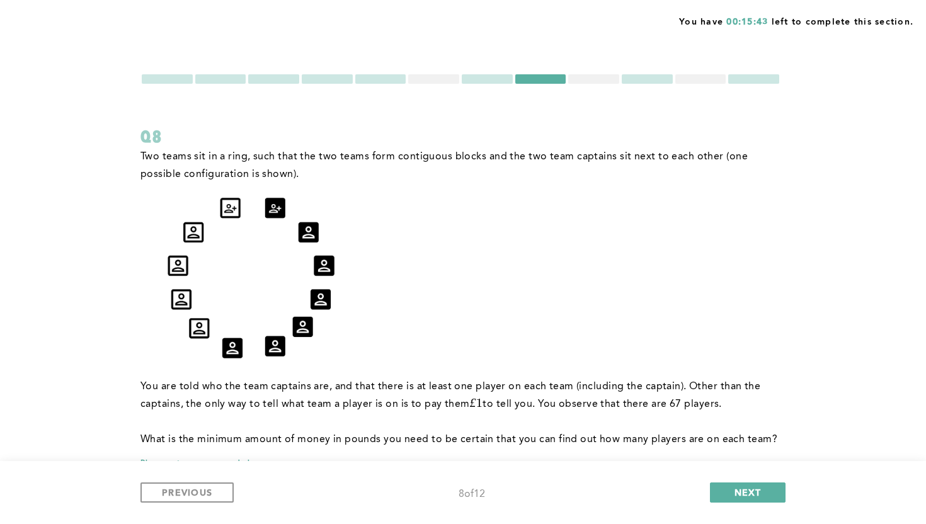
click at [711, 73] on div at bounding box center [460, 79] width 640 height 12
click at [711, 75] on div at bounding box center [700, 78] width 51 height 9
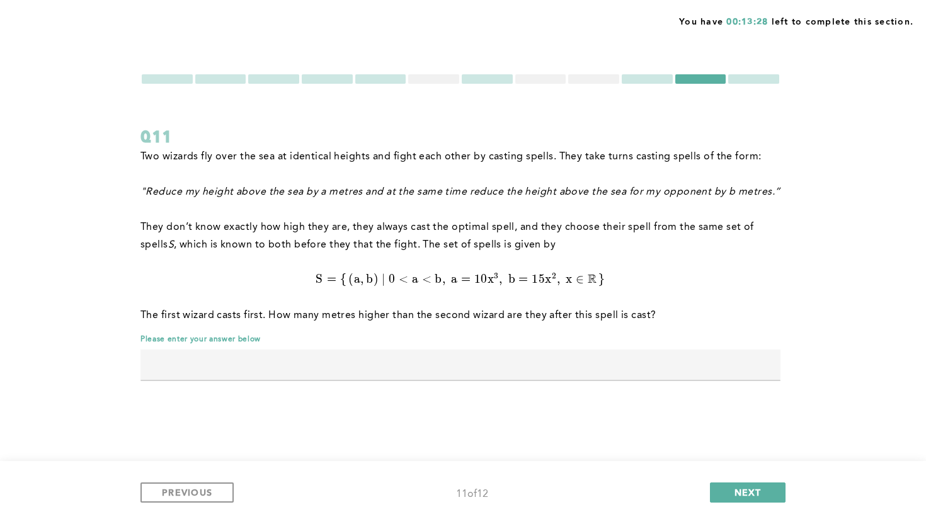
click at [616, 368] on input "text" at bounding box center [460, 364] width 640 height 30
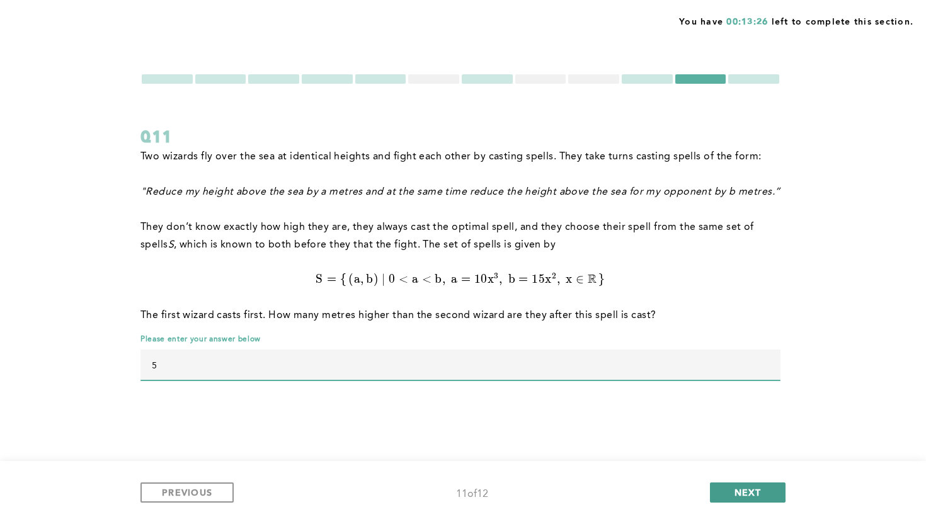
type input "5"
click at [745, 490] on span "NEXT" at bounding box center [747, 492] width 27 height 12
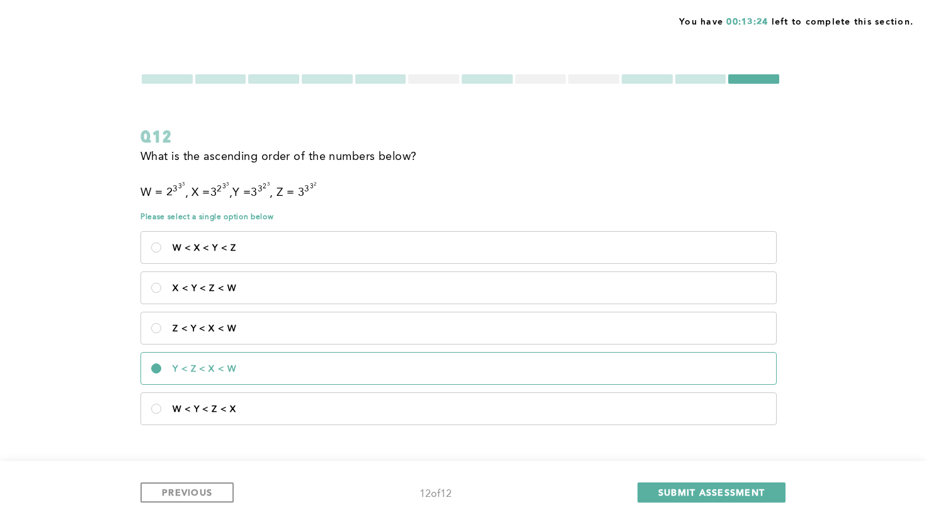
click at [428, 80] on div at bounding box center [433, 78] width 51 height 9
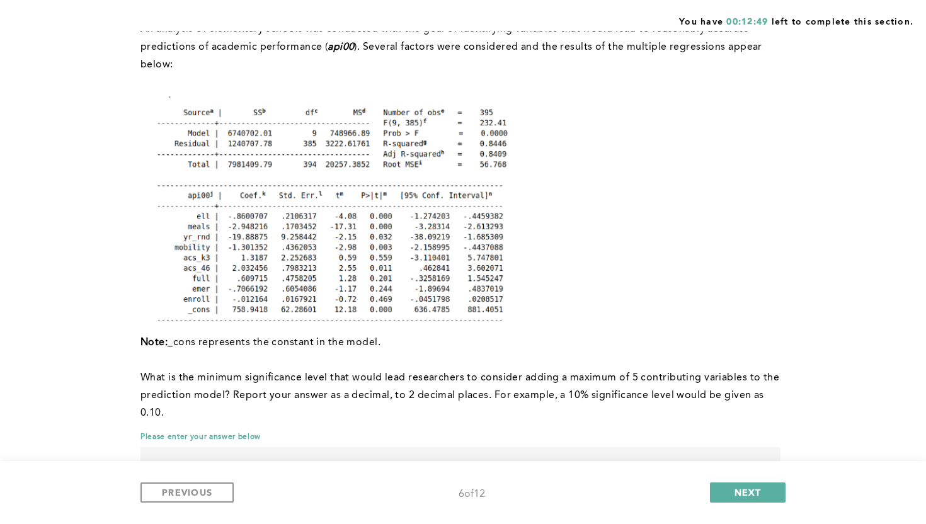
scroll to position [126, 0]
click at [747, 498] on button "NEXT" at bounding box center [748, 492] width 76 height 20
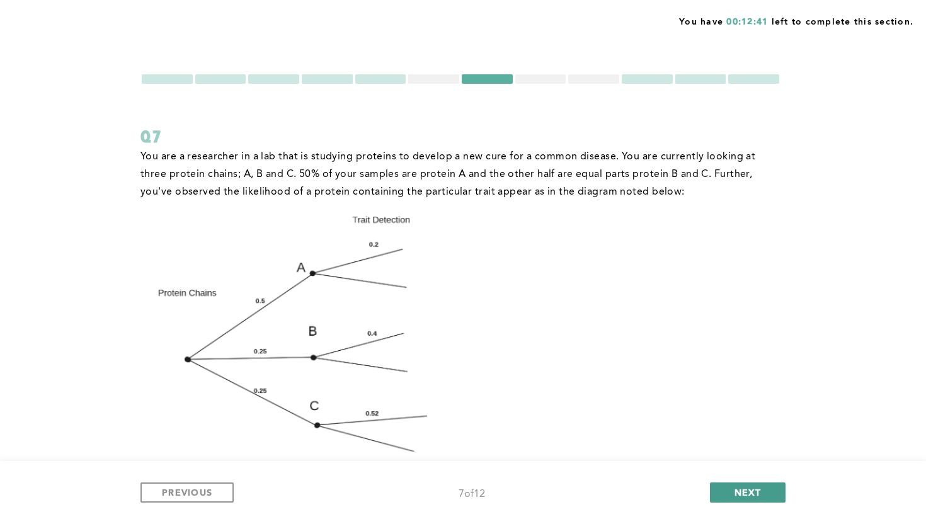
click at [737, 499] on button "NEXT" at bounding box center [748, 492] width 76 height 20
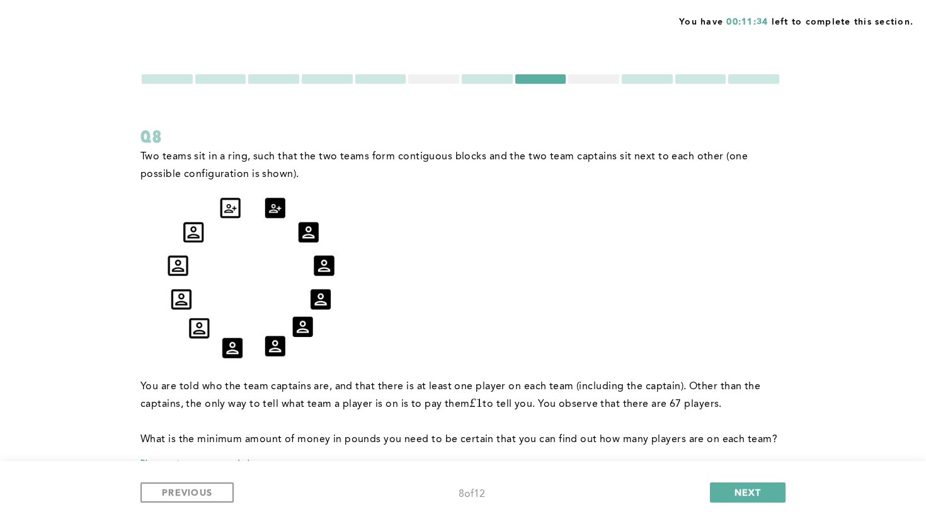
click at [444, 85] on form "Q8 Two teams sit in a ring, such that the two teams form contiguous blocks and …" at bounding box center [460, 295] width 640 height 444
click at [442, 77] on div at bounding box center [433, 78] width 51 height 9
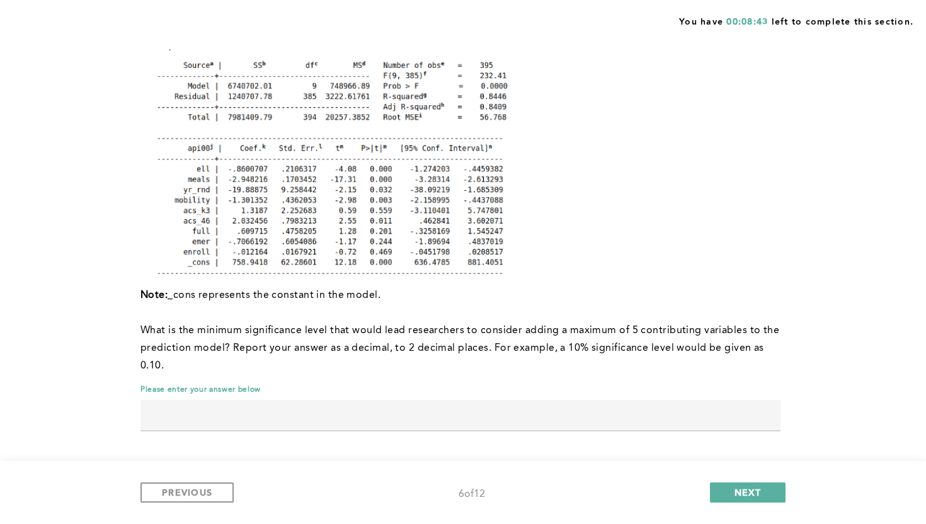
scroll to position [176, 0]
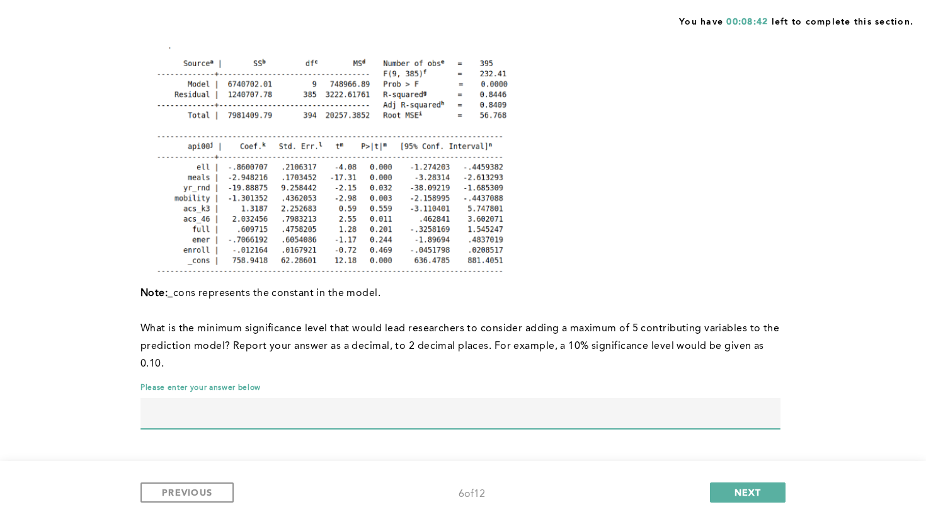
click at [371, 407] on input "text" at bounding box center [460, 413] width 640 height 30
type input "0.03"
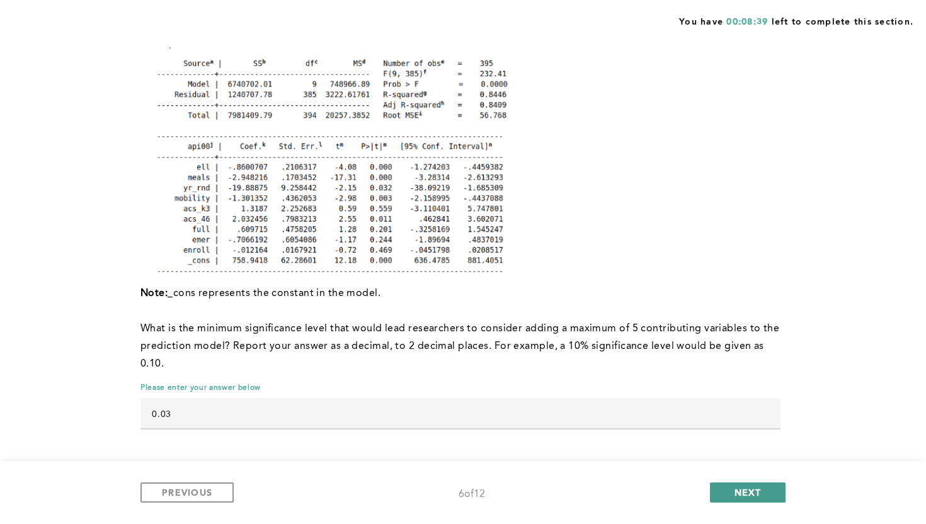
click at [757, 494] on span "NEXT" at bounding box center [747, 492] width 27 height 12
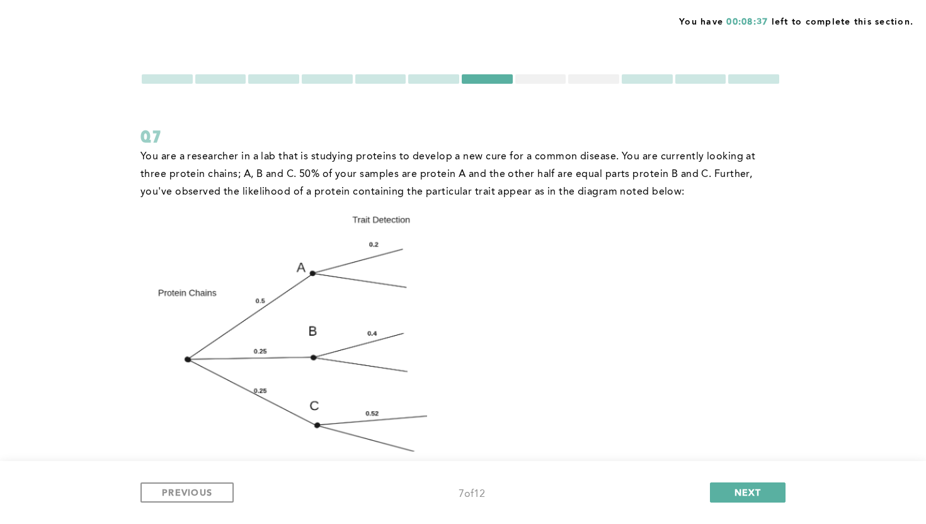
scroll to position [151, 0]
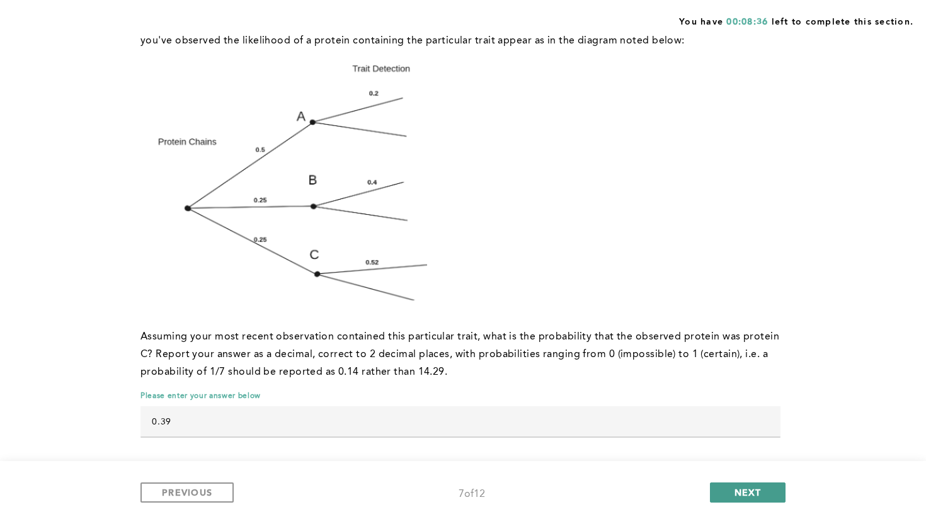
click at [757, 497] on span "NEXT" at bounding box center [747, 492] width 27 height 12
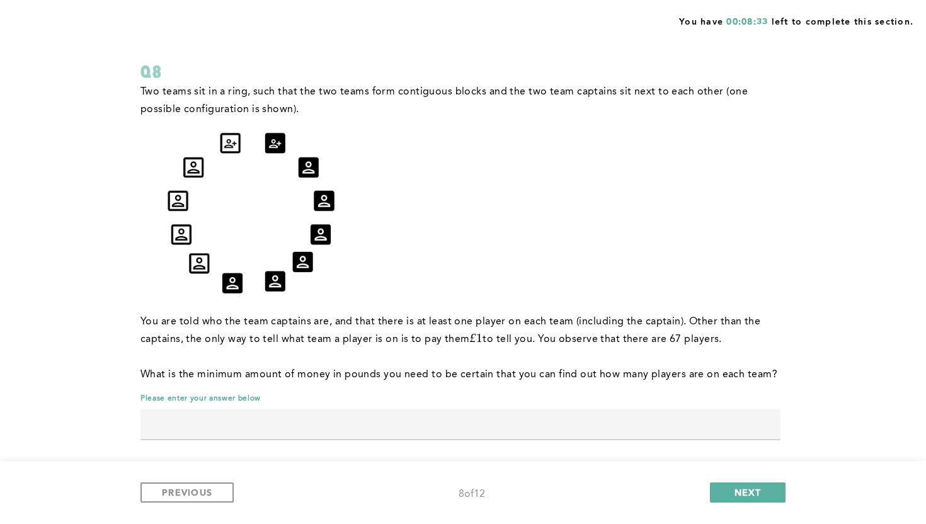
scroll to position [75, 0]
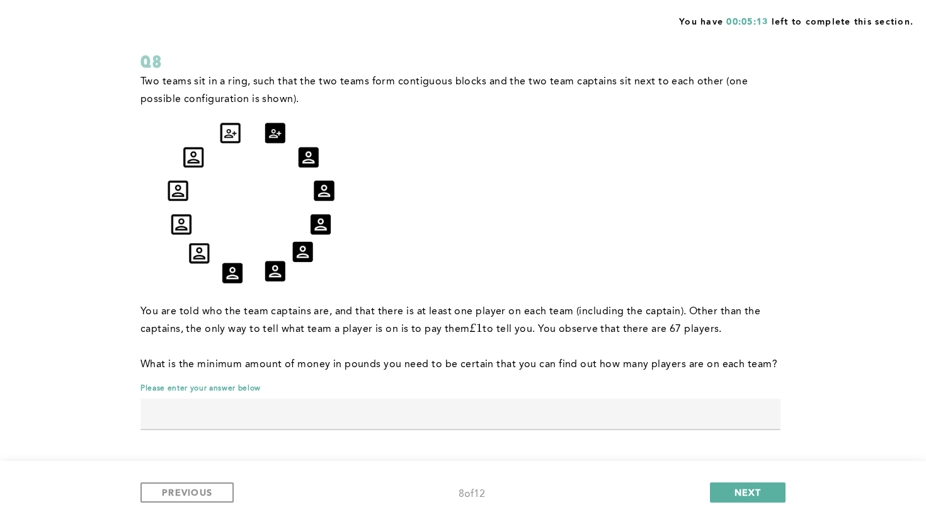
click at [439, 411] on input "text" at bounding box center [460, 414] width 640 height 30
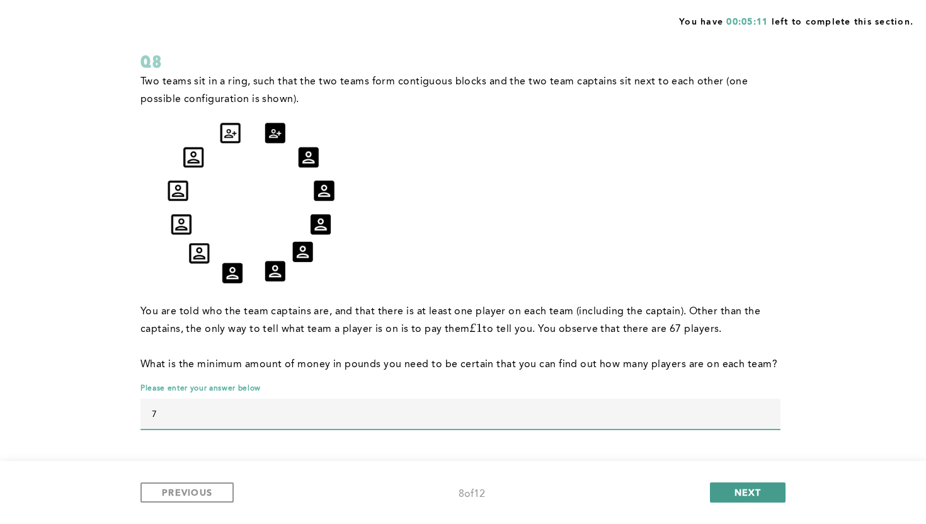
type input "7"
click at [734, 489] on span "NEXT" at bounding box center [747, 492] width 27 height 12
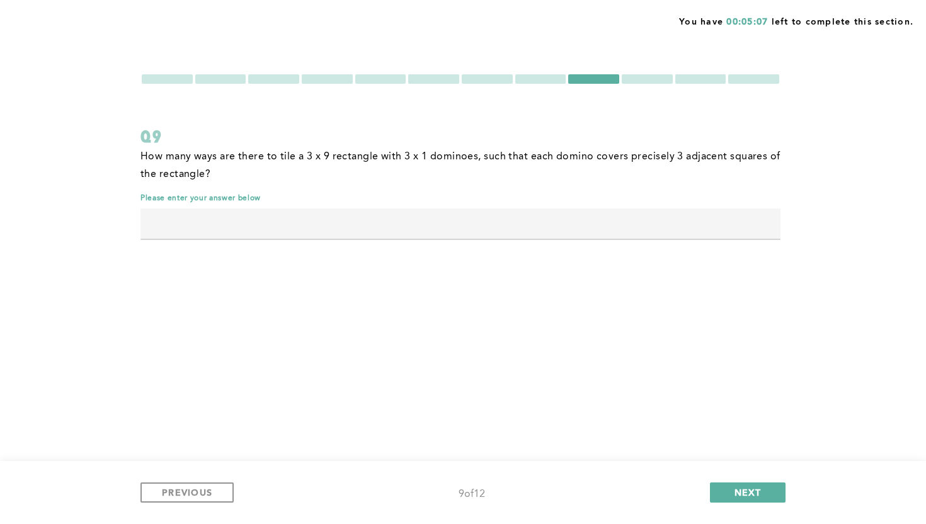
click at [224, 77] on div at bounding box center [220, 78] width 51 height 9
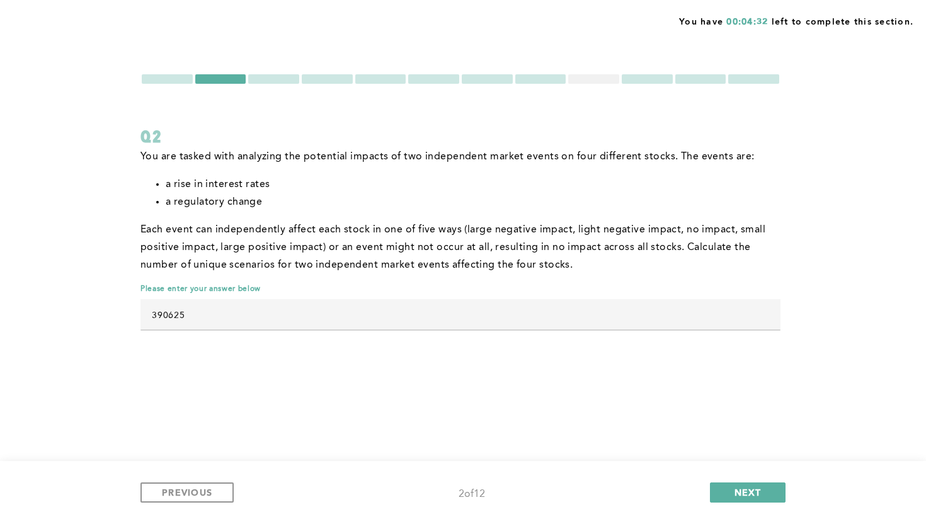
click at [587, 77] on div at bounding box center [593, 78] width 51 height 9
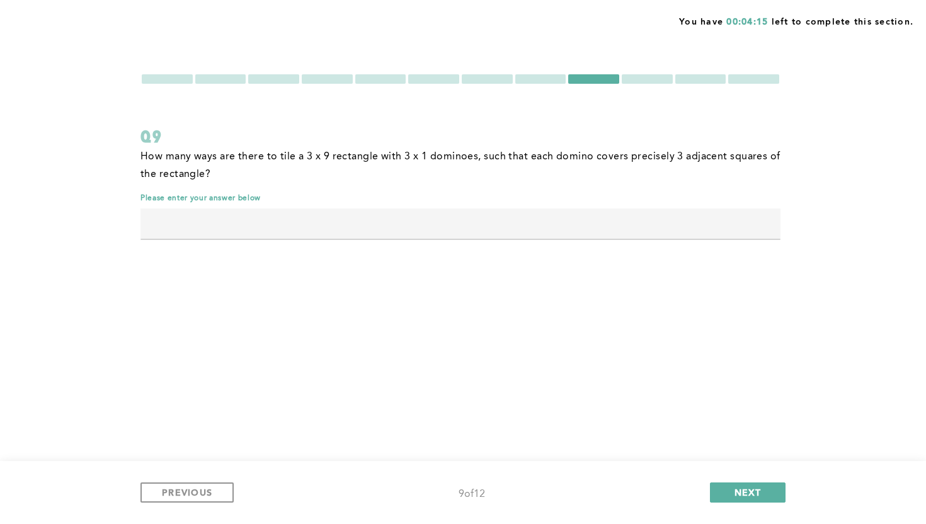
click at [213, 79] on div at bounding box center [220, 78] width 51 height 9
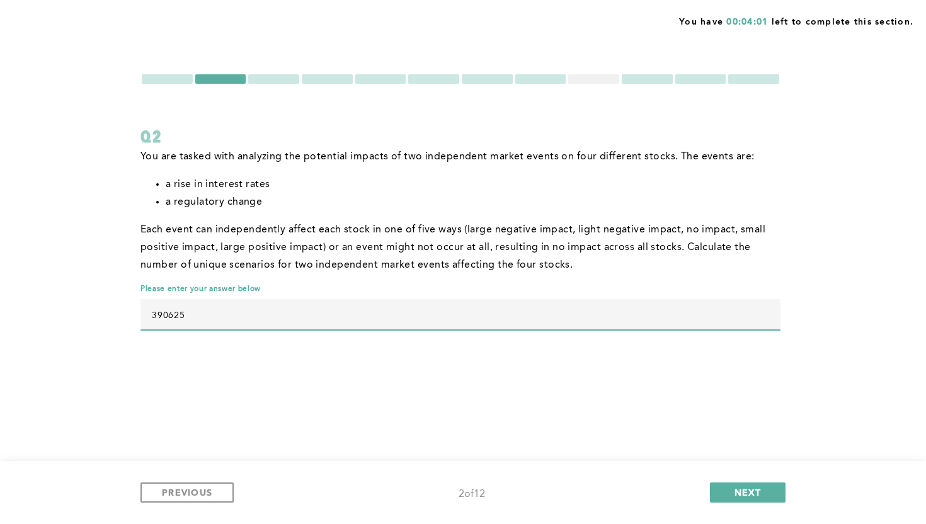
click at [217, 307] on input "390625" at bounding box center [460, 314] width 640 height 30
type input "391876"
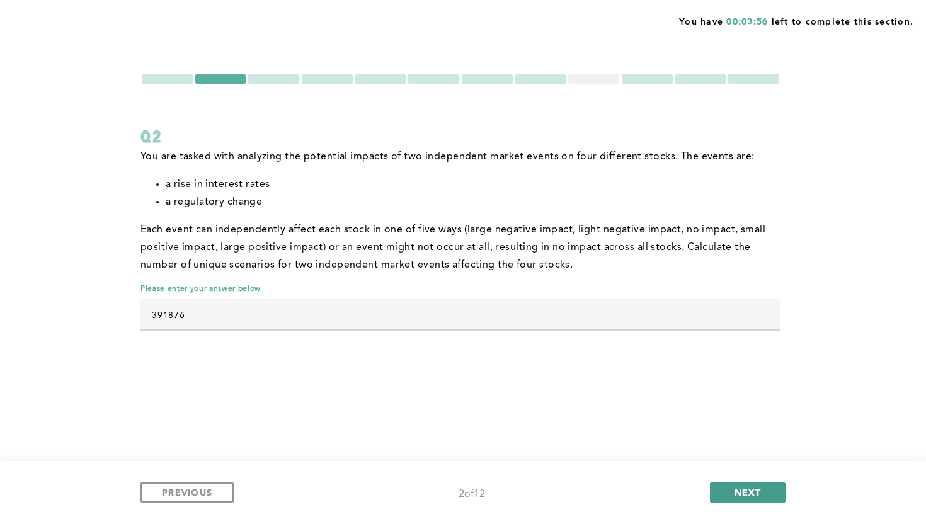
click at [722, 491] on button "NEXT" at bounding box center [748, 492] width 76 height 20
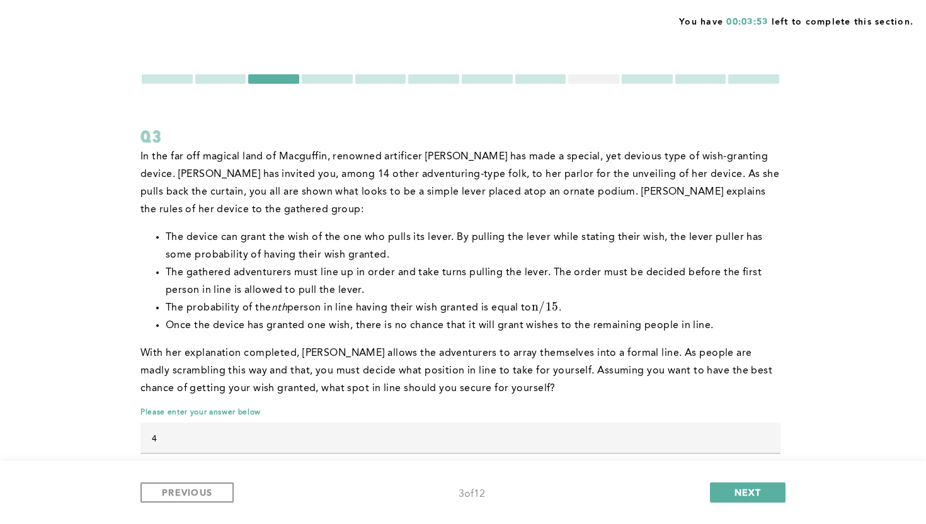
click at [596, 77] on div at bounding box center [593, 78] width 51 height 9
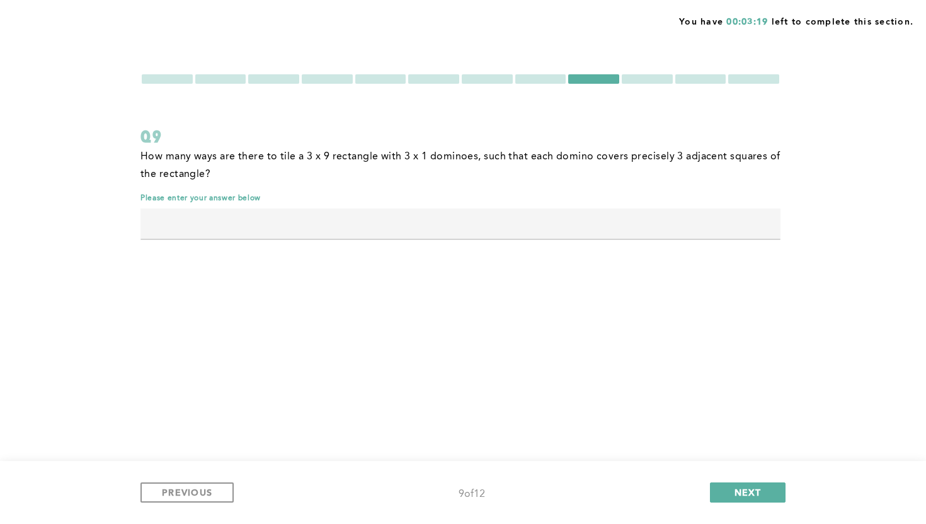
click at [657, 76] on div at bounding box center [646, 78] width 51 height 9
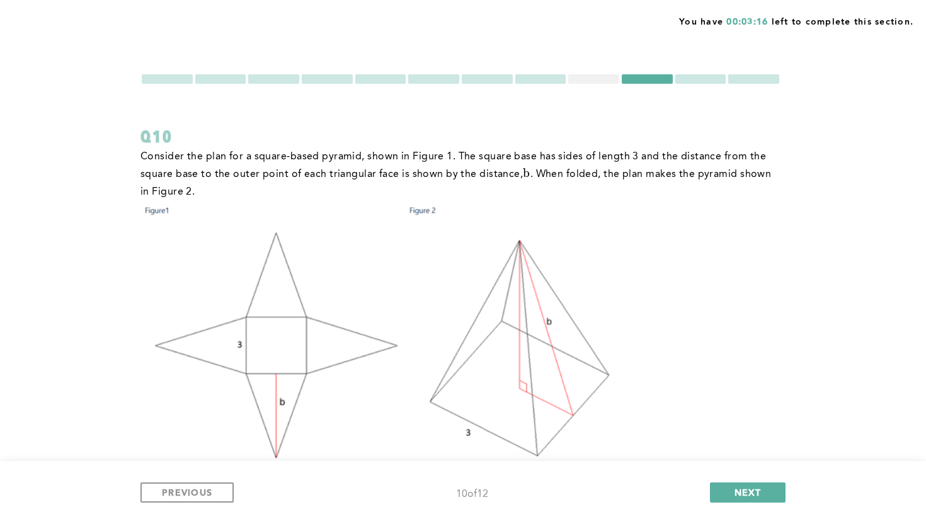
click at [699, 81] on div at bounding box center [700, 78] width 51 height 9
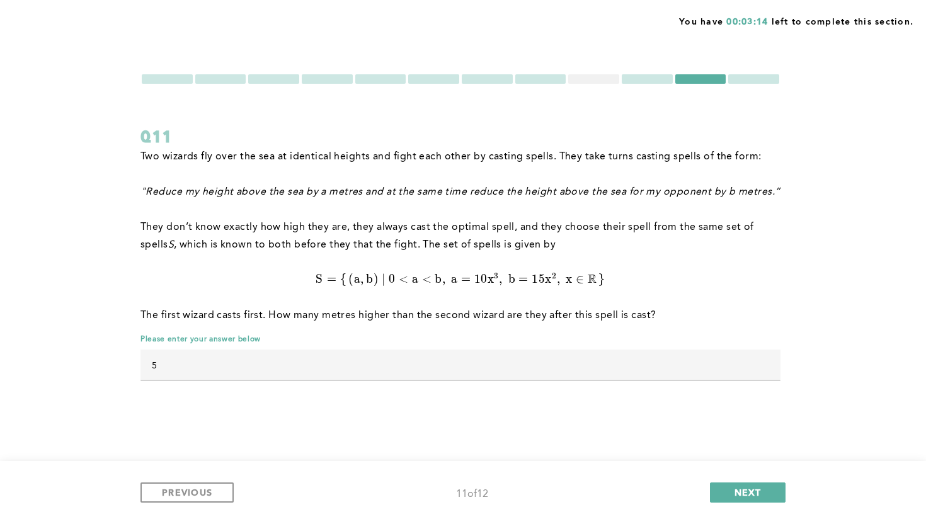
click at [737, 75] on div at bounding box center [753, 78] width 51 height 9
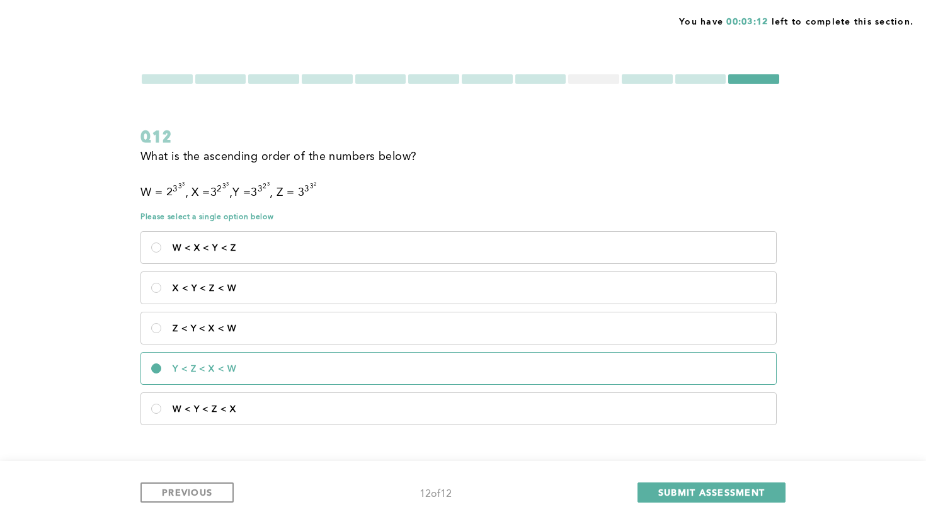
click at [293, 79] on div at bounding box center [273, 78] width 51 height 9
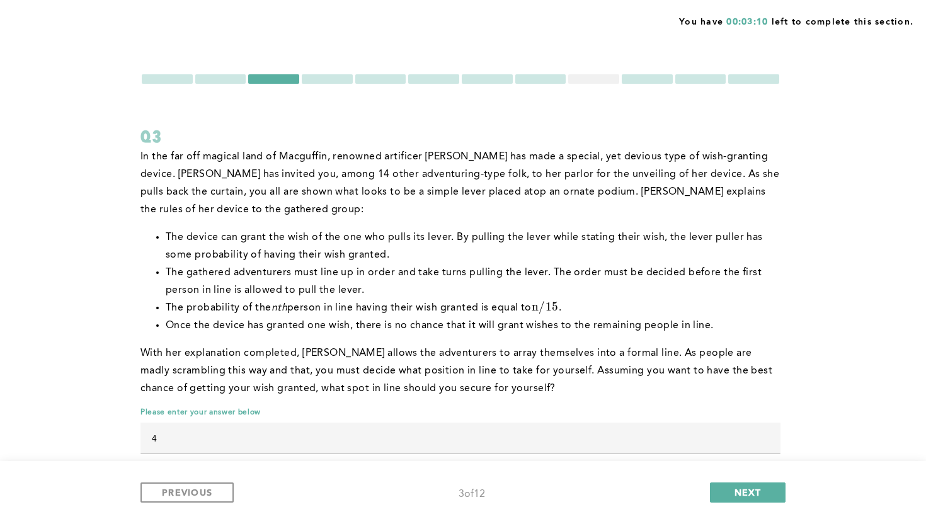
click at [330, 79] on div at bounding box center [327, 78] width 51 height 9
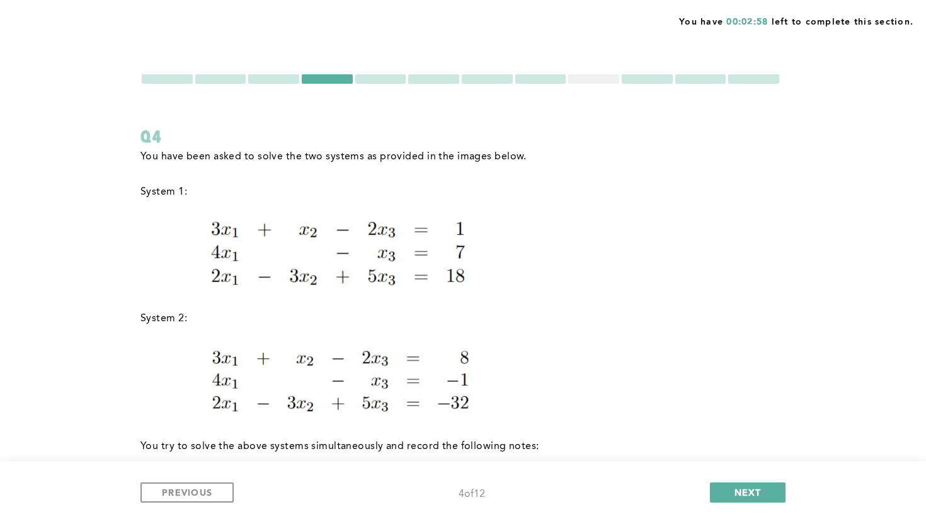
click at [602, 79] on div at bounding box center [593, 78] width 51 height 9
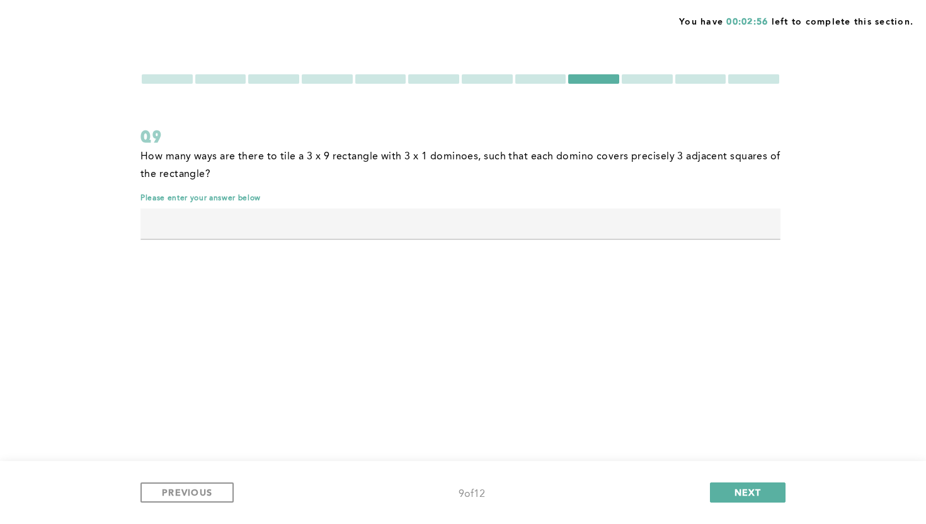
click at [291, 240] on div "How many ways are there to tile a 3 x 9 rectangle with 3 x 1 dominoes, such tha…" at bounding box center [460, 200] width 640 height 104
click at [290, 234] on input "text" at bounding box center [460, 223] width 640 height 30
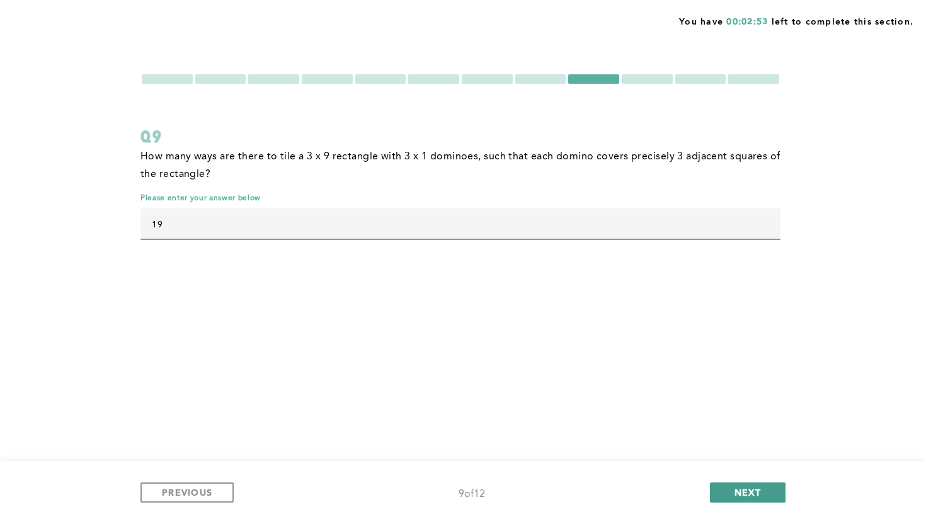
type input "19"
click at [731, 492] on button "NEXT" at bounding box center [748, 492] width 76 height 20
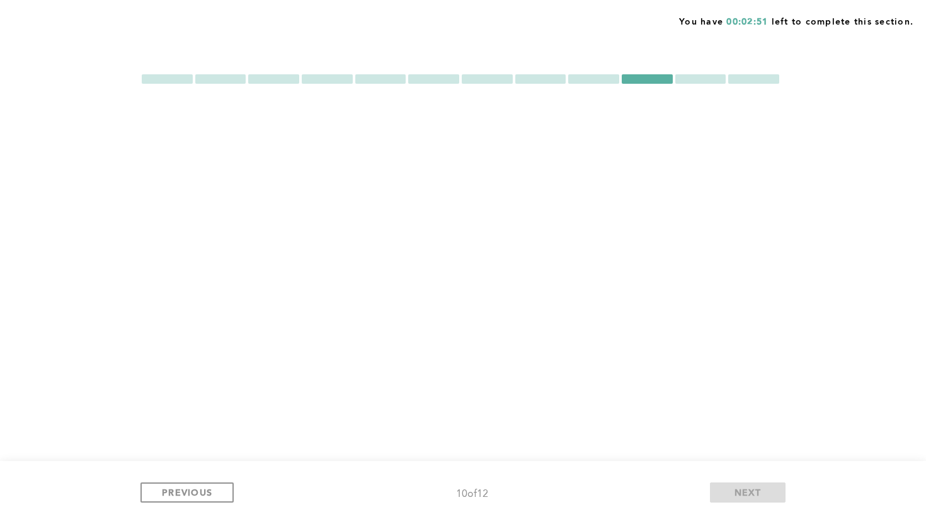
click at [323, 82] on div at bounding box center [327, 78] width 51 height 9
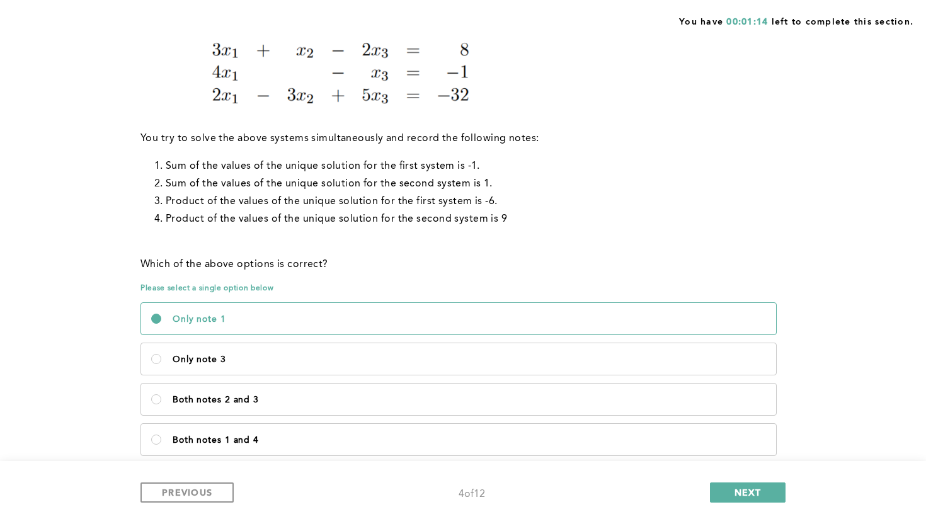
scroll to position [309, 0]
click at [390, 359] on p "Only note 3" at bounding box center [469, 359] width 593 height 10
click at [161, 359] on 3\<\/p\> "Only note 3" at bounding box center [156, 358] width 10 height 10
radio 3\<\/p\> "true"
click at [370, 390] on label "Both notes 2 and 3" at bounding box center [458, 398] width 635 height 31
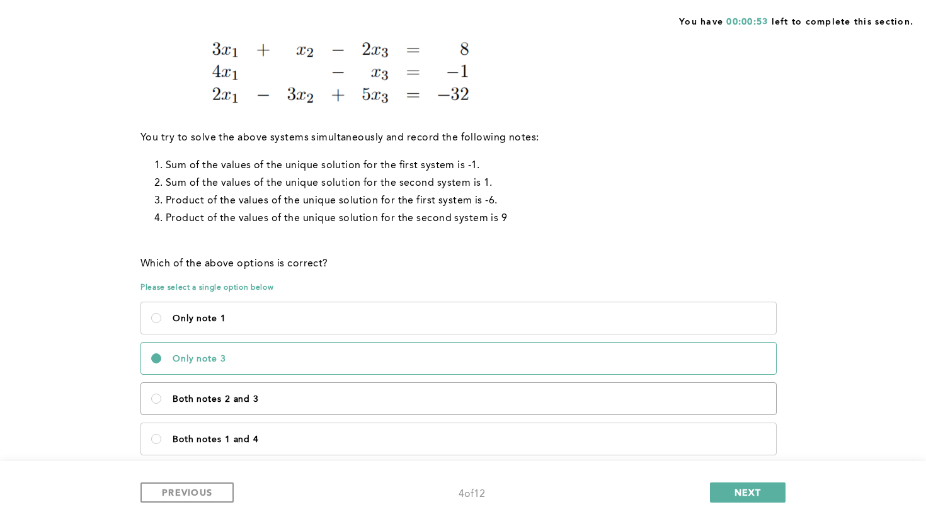
click at [161, 394] on 3\<\/p\> "Both notes 2 and 3" at bounding box center [156, 399] width 10 height 10
radio 3\<\/p\> "true"
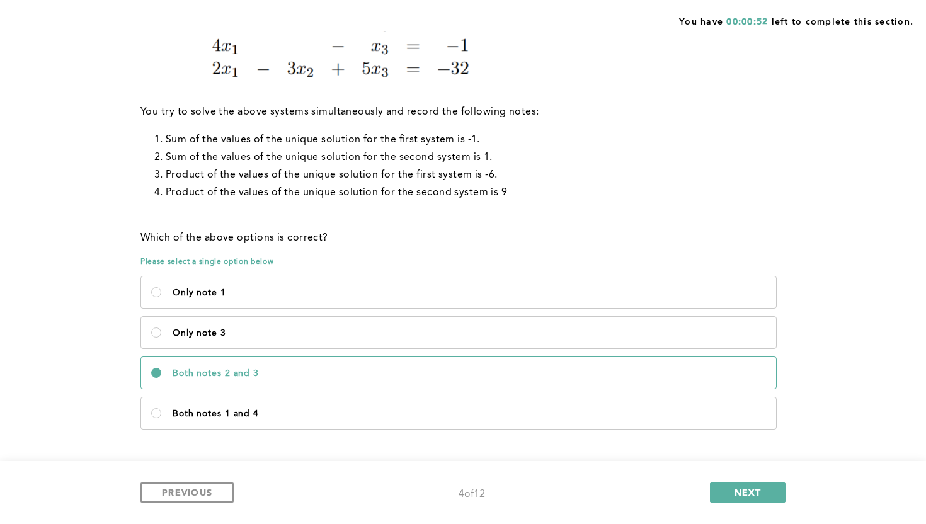
scroll to position [337, 0]
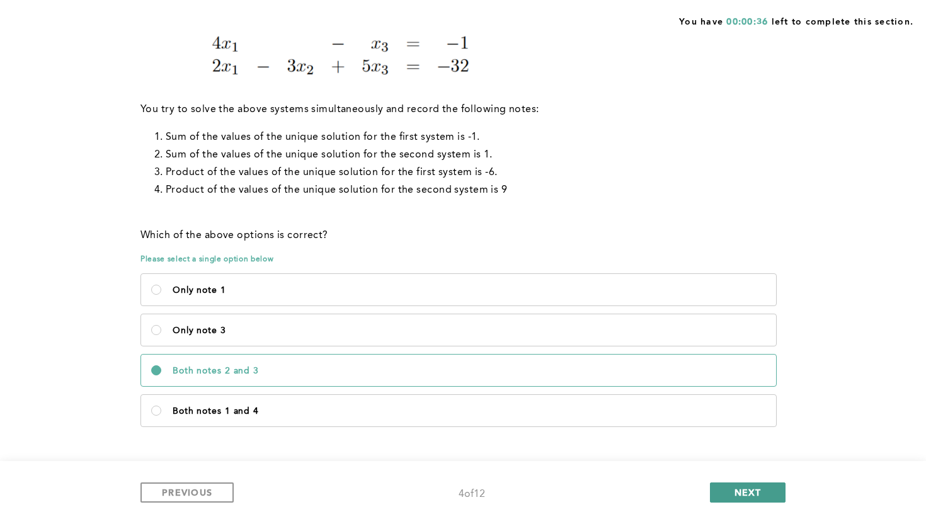
click at [767, 493] on button "NEXT" at bounding box center [748, 492] width 76 height 20
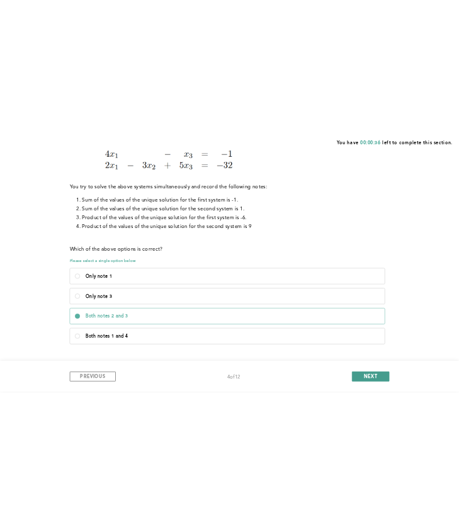
scroll to position [0, 0]
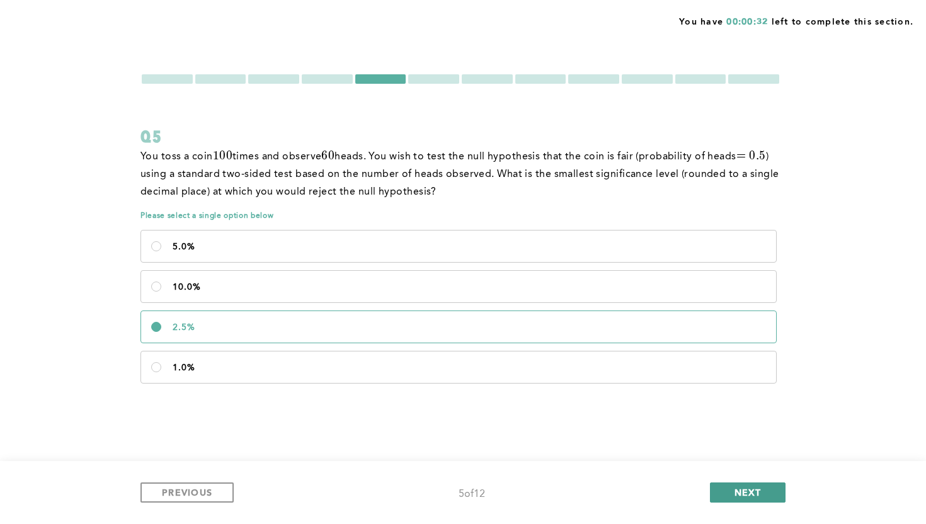
click at [764, 497] on button "NEXT" at bounding box center [748, 492] width 76 height 20
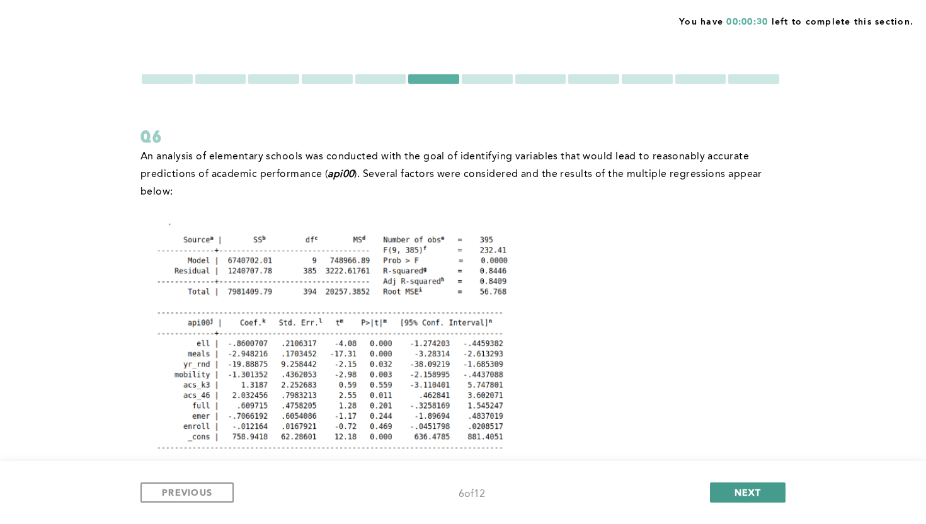
click at [764, 491] on button "NEXT" at bounding box center [748, 492] width 76 height 20
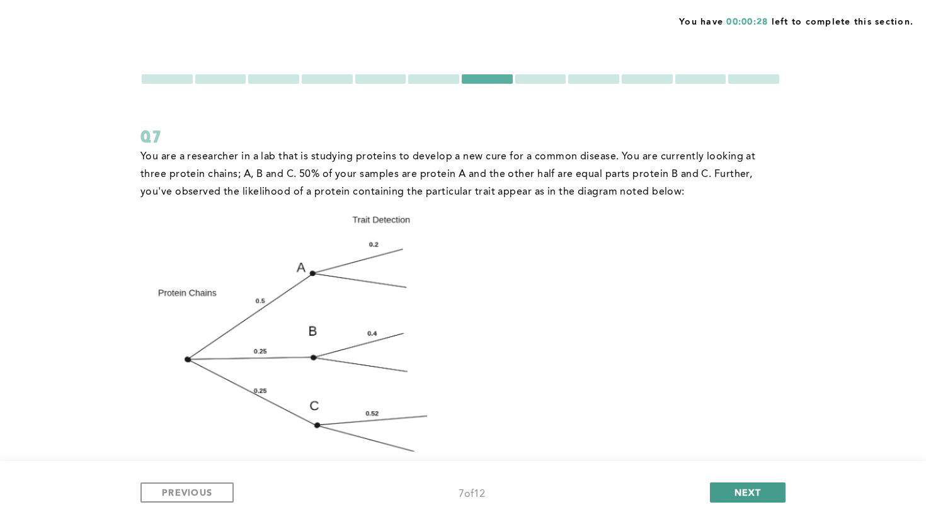
click at [764, 491] on button "NEXT" at bounding box center [748, 492] width 76 height 20
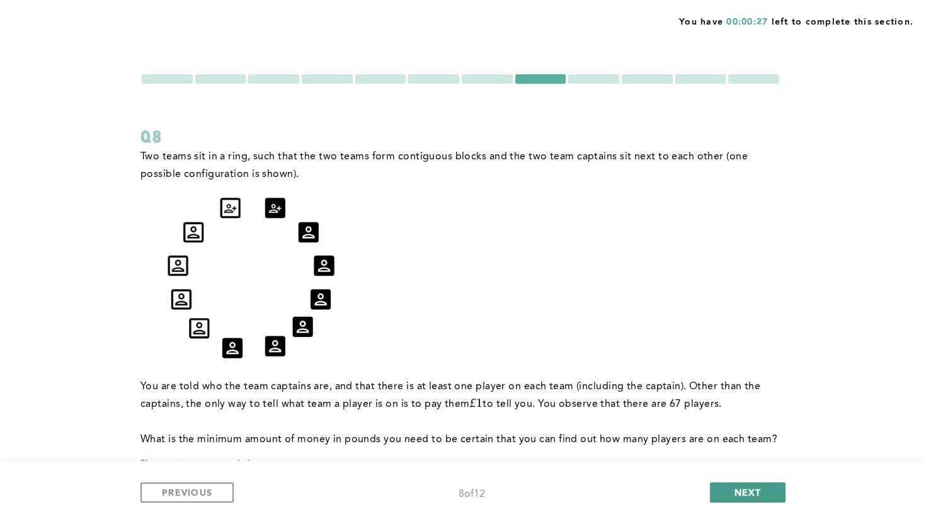
click at [764, 491] on button "NEXT" at bounding box center [748, 492] width 76 height 20
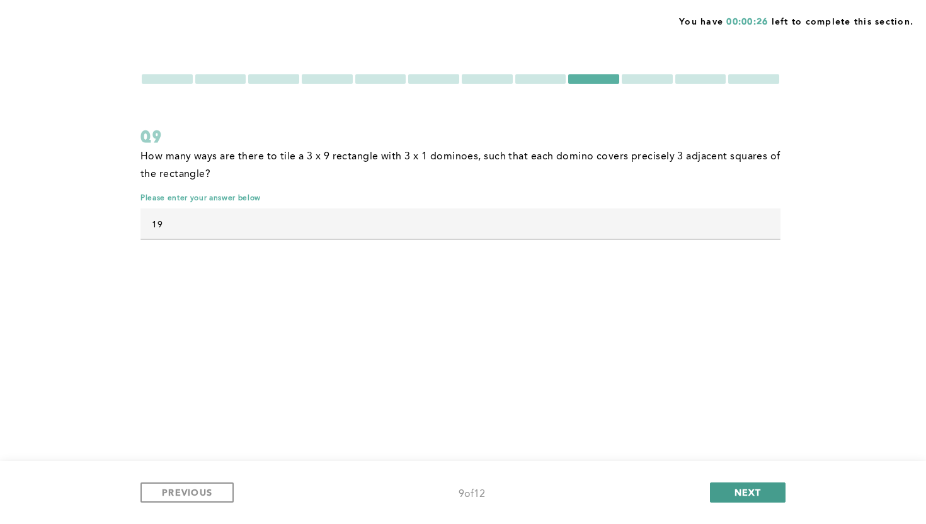
click at [764, 491] on button "NEXT" at bounding box center [748, 492] width 76 height 20
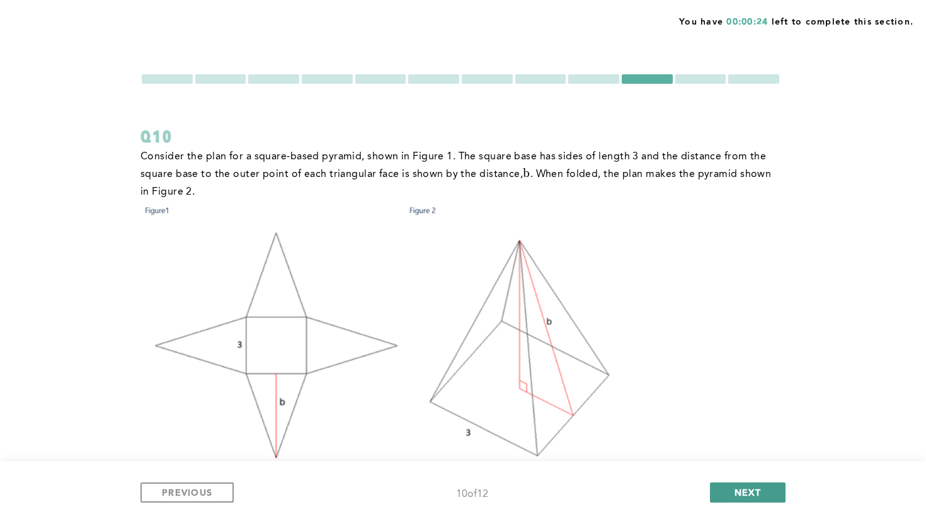
click at [764, 491] on button "NEXT" at bounding box center [748, 492] width 76 height 20
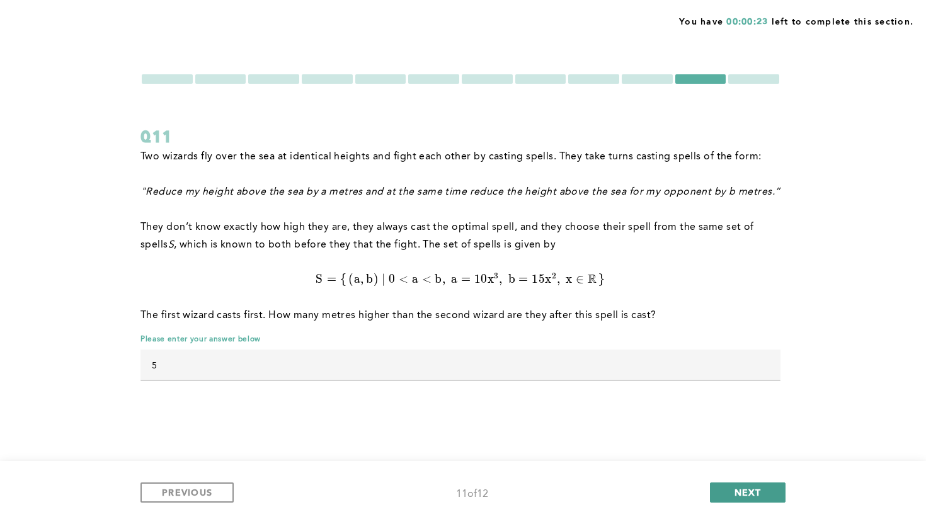
click at [764, 491] on button "NEXT" at bounding box center [748, 492] width 76 height 20
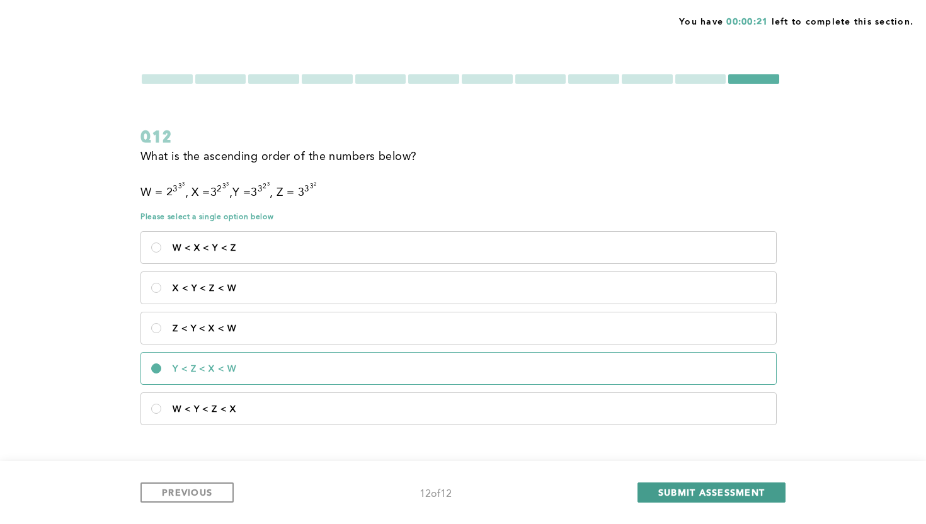
click at [764, 491] on button "SUBMIT ASSESSMENT" at bounding box center [711, 492] width 148 height 20
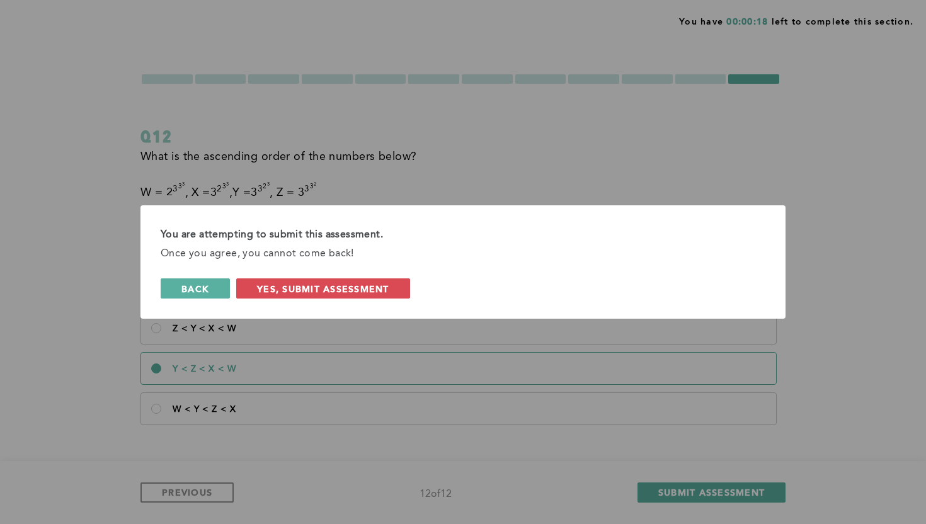
click at [200, 285] on span "back" at bounding box center [195, 289] width 28 height 12
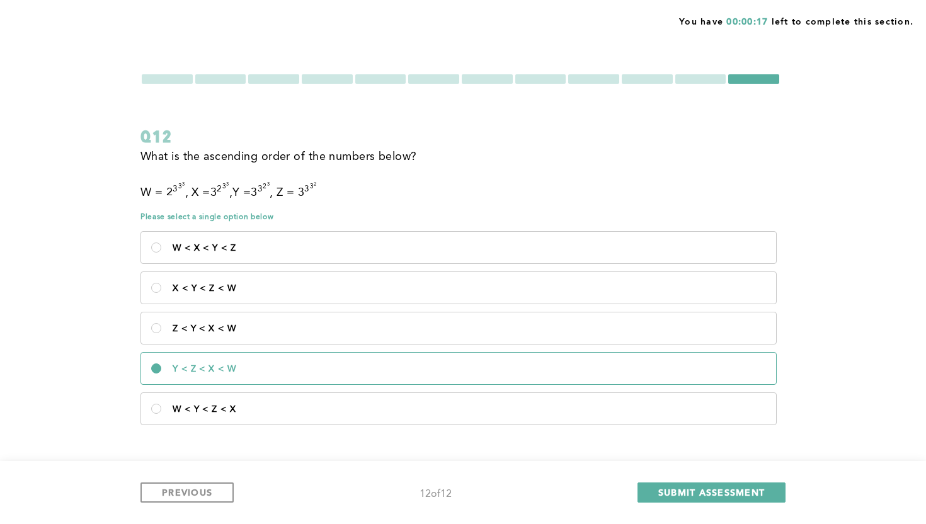
click at [262, 74] on div at bounding box center [273, 78] width 51 height 9
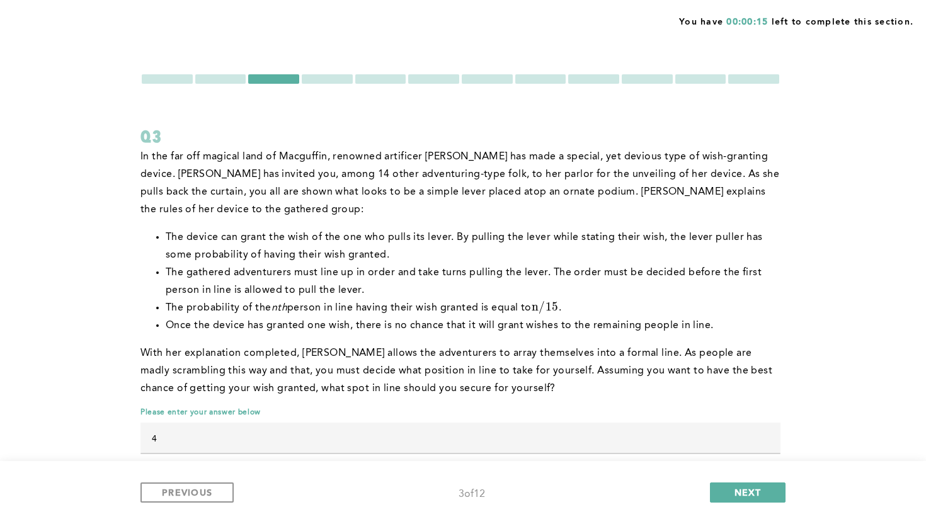
click at [240, 72] on div "You have 00:00:15 left to complete this section. Q3 In the far off magical land…" at bounding box center [463, 274] width 926 height 548
click at [239, 76] on div at bounding box center [220, 78] width 51 height 9
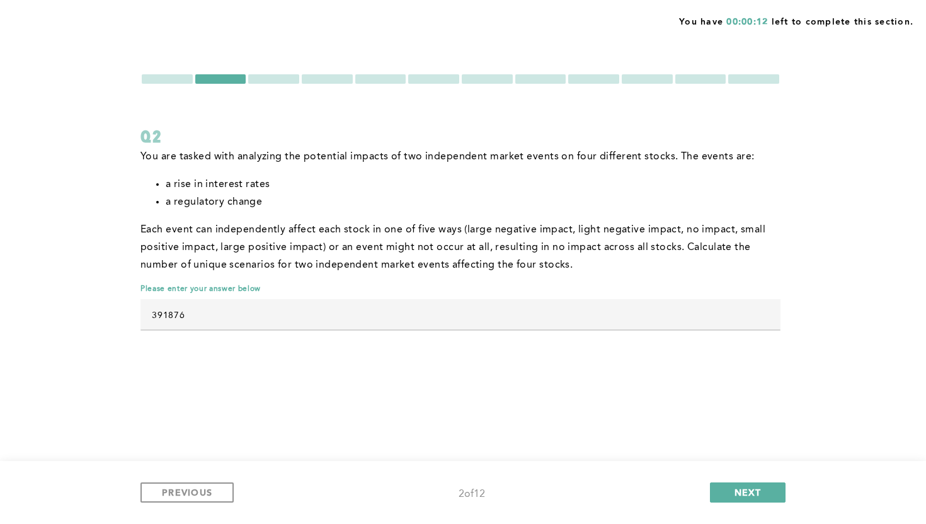
click at [341, 76] on div at bounding box center [327, 78] width 51 height 9
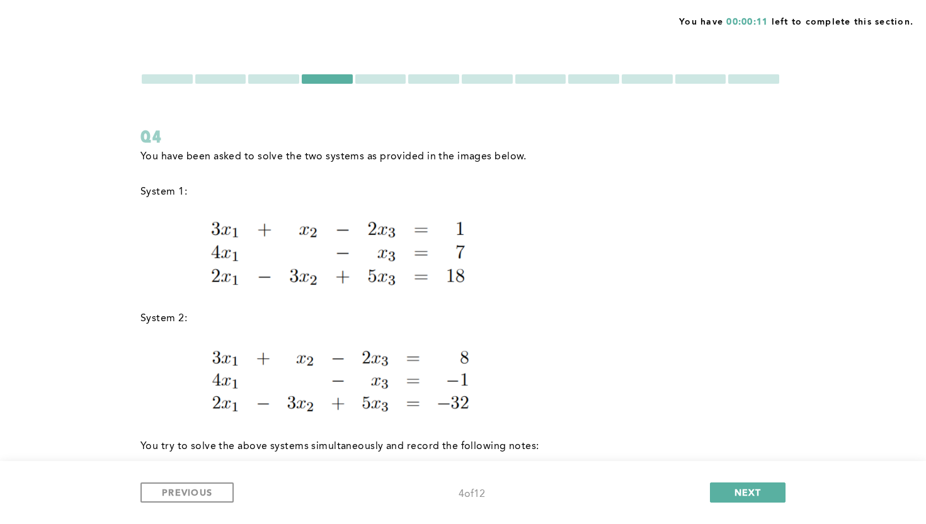
click at [760, 76] on div at bounding box center [753, 78] width 51 height 9
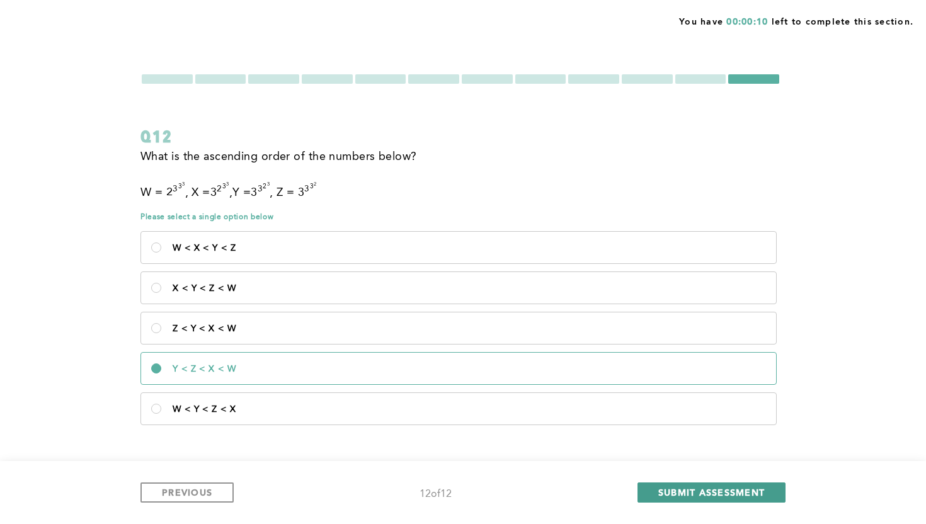
click at [750, 490] on span "SUBMIT ASSESSMENT" at bounding box center [711, 492] width 106 height 12
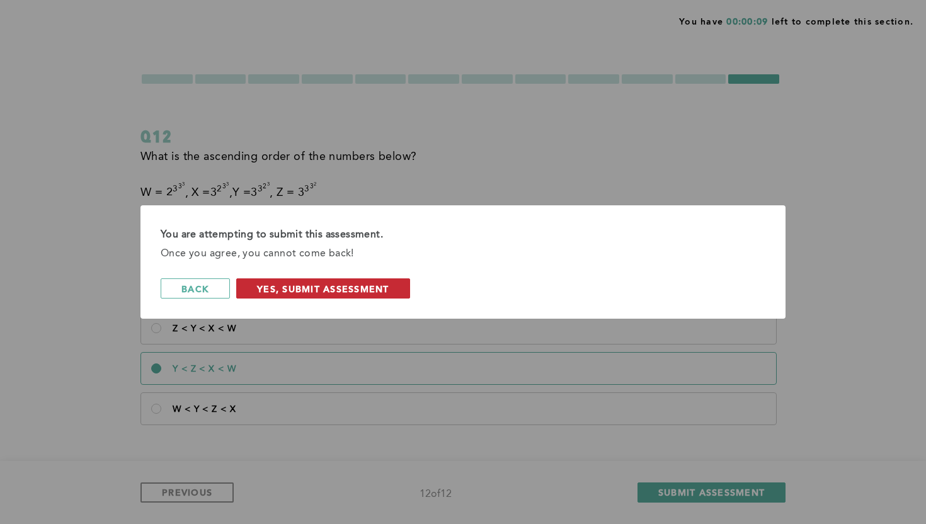
click at [377, 292] on span "Yes, Submit Assessment" at bounding box center [323, 289] width 132 height 12
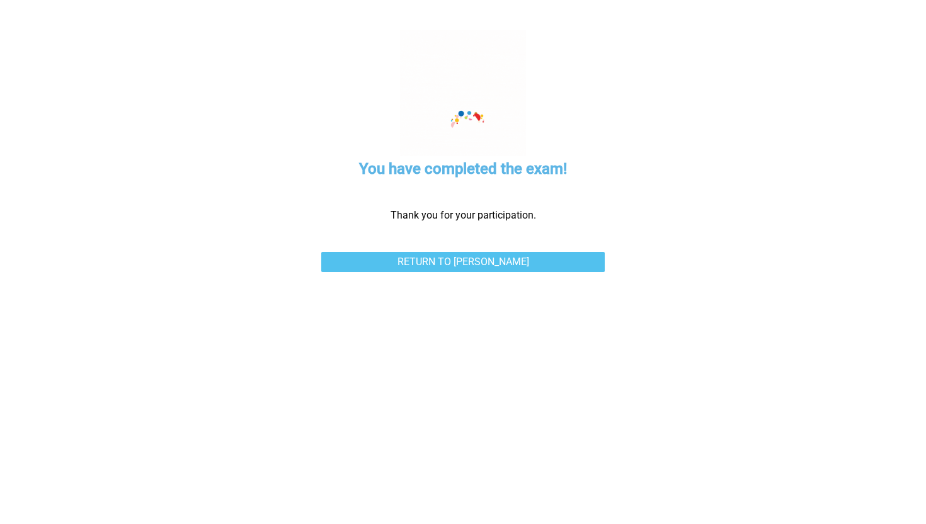
click at [413, 264] on link "Return to [PERSON_NAME]" at bounding box center [462, 262] width 283 height 20
